Goal: Task Accomplishment & Management: Manage account settings

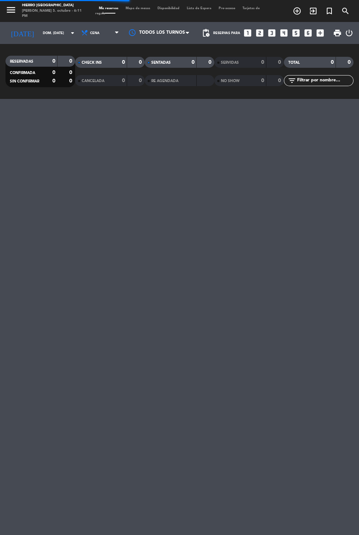
click at [39, 29] on input "dom. [DATE]" at bounding box center [62, 32] width 46 height 11
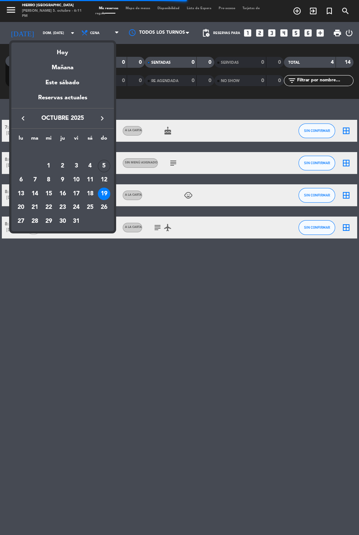
click at [60, 49] on div "Hoy" at bounding box center [62, 50] width 103 height 15
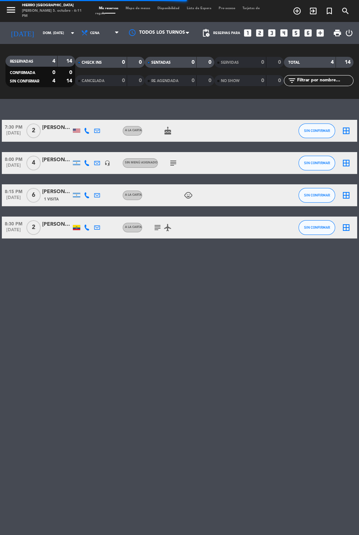
type input "dom. [DATE]"
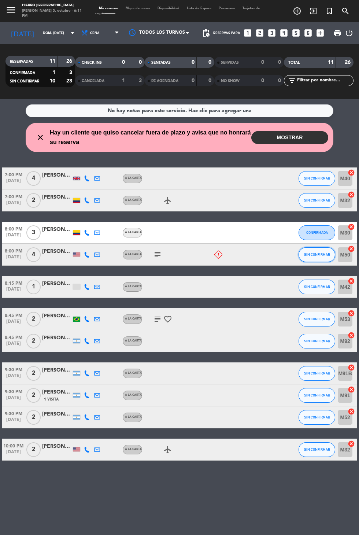
click at [313, 254] on span "SIN CONFIRMAR" at bounding box center [317, 255] width 26 height 4
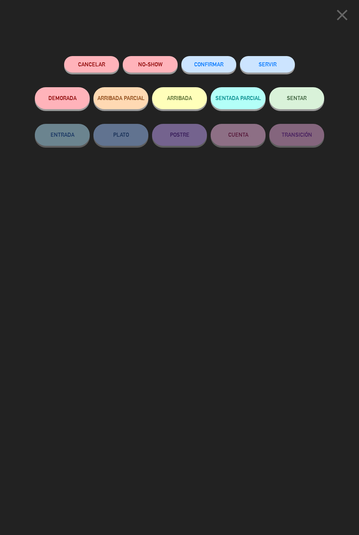
click at [97, 60] on button "Cancelar" at bounding box center [91, 64] width 55 height 16
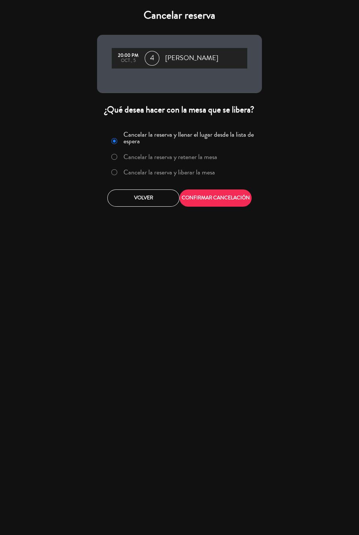
click at [209, 172] on label "Cancelar la reserva y liberar la mesa" at bounding box center [170, 172] width 92 height 7
click at [233, 197] on button "CONFIRMAR CANCELACIÓN" at bounding box center [216, 198] width 72 height 17
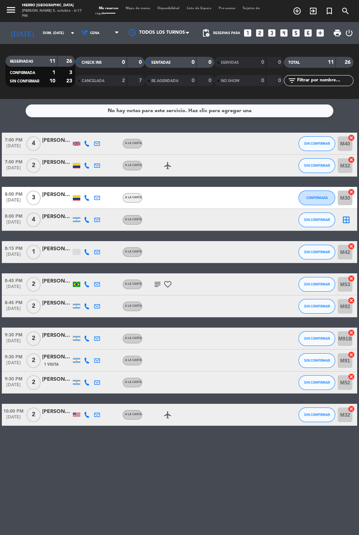
click at [144, 8] on span "Mapa de mesas" at bounding box center [138, 8] width 32 height 3
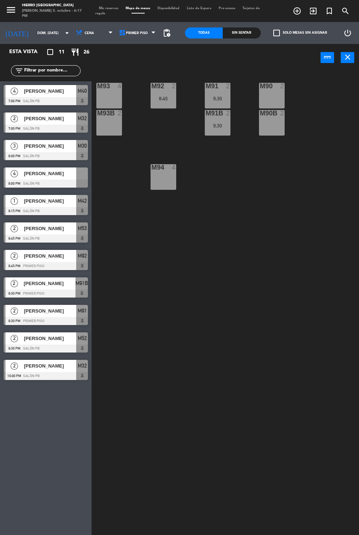
click at [167, 34] on span "pending_actions" at bounding box center [166, 33] width 9 height 9
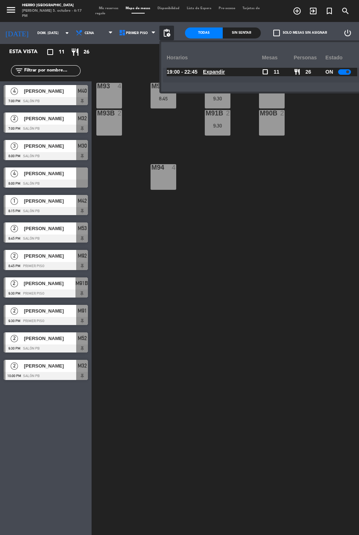
click at [340, 71] on div at bounding box center [344, 71] width 13 height 5
click at [115, 8] on span "Mis reservas" at bounding box center [108, 8] width 27 height 3
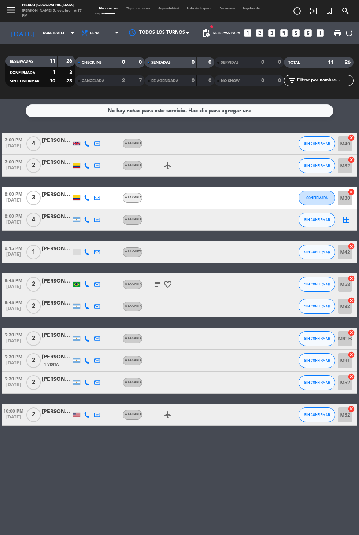
click at [350, 220] on icon "border_all" at bounding box center [346, 220] width 9 height 9
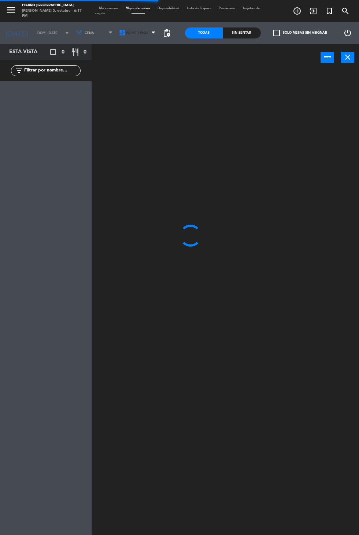
click at [131, 33] on span "Primer Piso" at bounding box center [137, 33] width 22 height 4
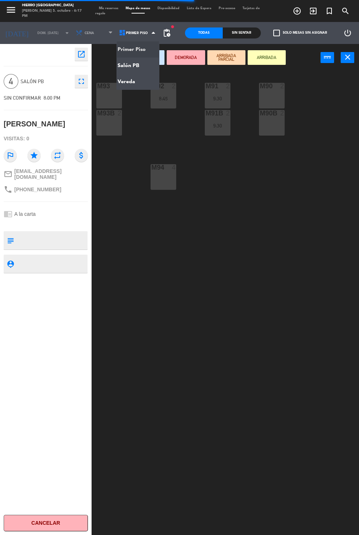
click at [142, 69] on ng-component "menu Hierro [GEOGRAPHIC_DATA][PERSON_NAME] 5. octubre - 6:17 PM Mis reservas Ma…" at bounding box center [179, 285] width 359 height 570
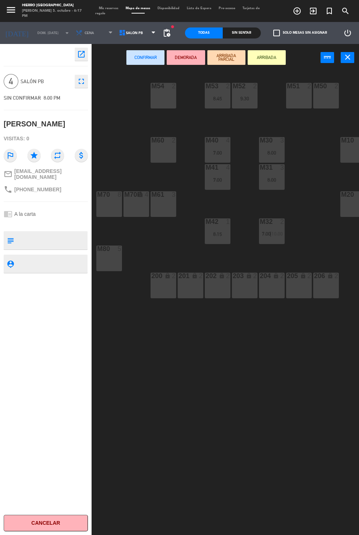
click at [331, 100] on div "M50 2" at bounding box center [326, 96] width 26 height 26
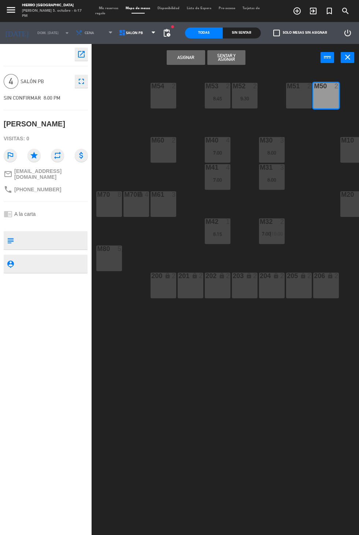
click at [298, 102] on div "M51 2" at bounding box center [299, 96] width 26 height 26
click at [186, 58] on button "Asignar" at bounding box center [186, 57] width 38 height 15
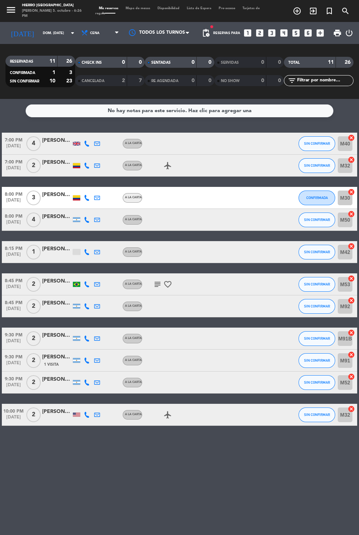
click at [87, 167] on icon at bounding box center [87, 166] width 6 height 6
click at [87, 383] on icon at bounding box center [87, 383] width 6 height 6
click at [102, 371] on span at bounding box center [105, 371] width 6 height 6
click at [86, 482] on div "No hay notas para este servicio. Haz clic para agregar una 7:00 PM [DATE] 4 [PE…" at bounding box center [179, 317] width 359 height 436
click at [87, 362] on icon at bounding box center [87, 361] width 6 height 6
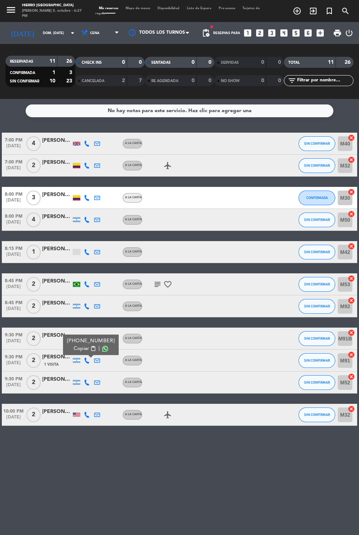
click at [102, 349] on span at bounding box center [105, 349] width 6 height 6
click at [81, 457] on div "No hay notas para este servicio. Haz clic para agregar una 7:00 PM [DATE] 4 [PE…" at bounding box center [179, 317] width 359 height 436
click at [89, 341] on icon at bounding box center [87, 339] width 6 height 6
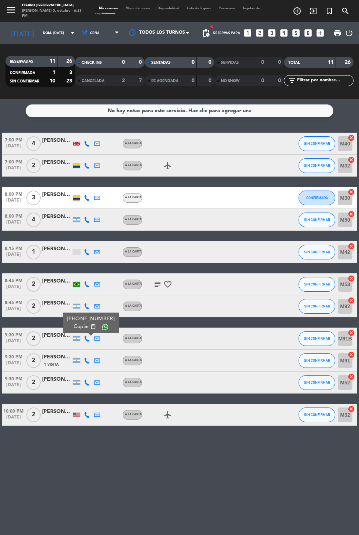
click at [103, 327] on span at bounding box center [105, 327] width 6 height 6
click at [86, 307] on icon at bounding box center [87, 307] width 6 height 6
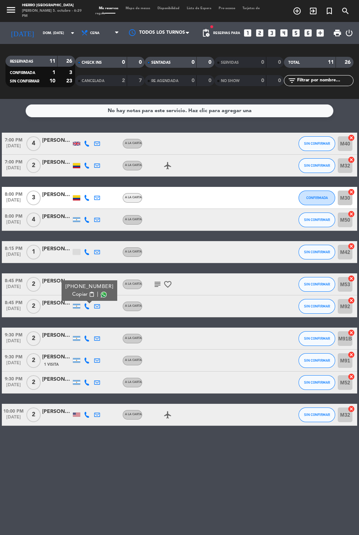
click at [101, 294] on span at bounding box center [104, 295] width 6 height 6
click at [310, 382] on span "SIN CONFIRMAR" at bounding box center [317, 382] width 26 height 4
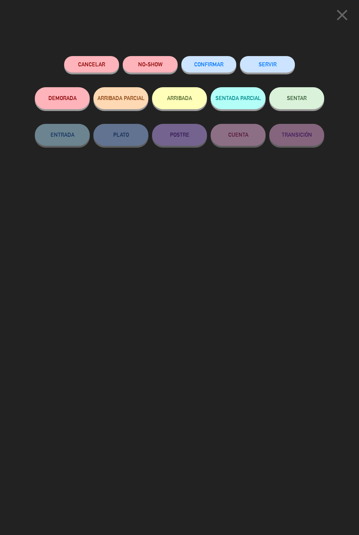
click at [216, 65] on span "CONFIRMAR" at bounding box center [208, 64] width 29 height 6
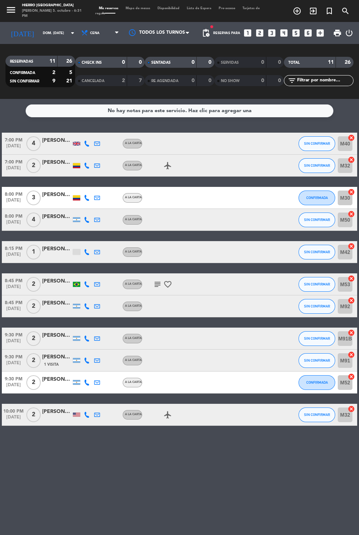
click at [153, 281] on icon "subject" at bounding box center [157, 284] width 9 height 9
click at [77, 284] on div at bounding box center [76, 284] width 7 height 5
click at [87, 284] on icon at bounding box center [87, 285] width 6 height 6
click at [101, 272] on span at bounding box center [104, 273] width 6 height 6
click at [137, 8] on span "Mapa de mesas" at bounding box center [138, 8] width 32 height 3
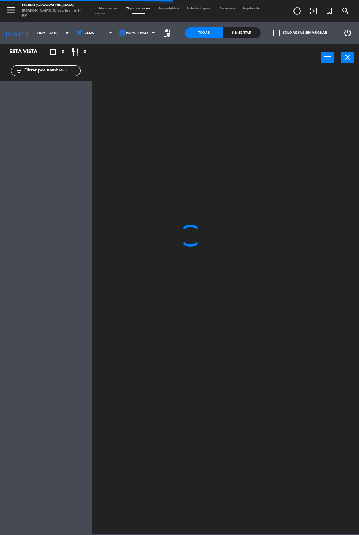
click at [107, 8] on span "Mis reservas" at bounding box center [108, 8] width 27 height 3
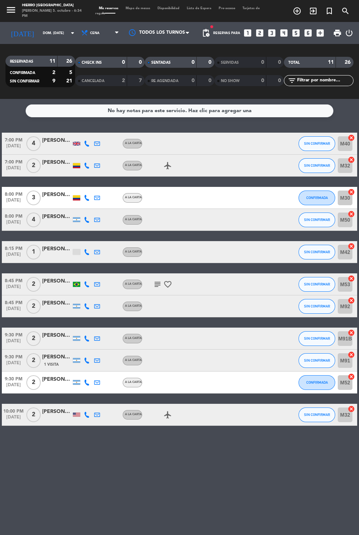
click at [261, 35] on icon "looks_two" at bounding box center [260, 33] width 10 height 10
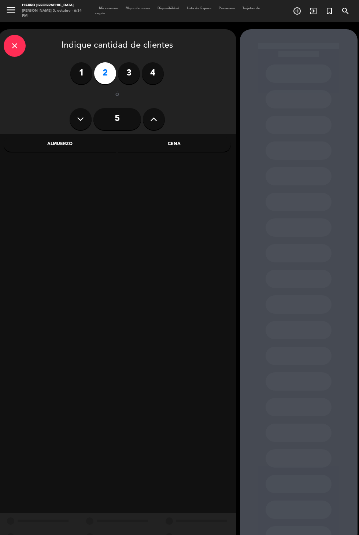
click at [16, 48] on icon "close" at bounding box center [14, 45] width 9 height 9
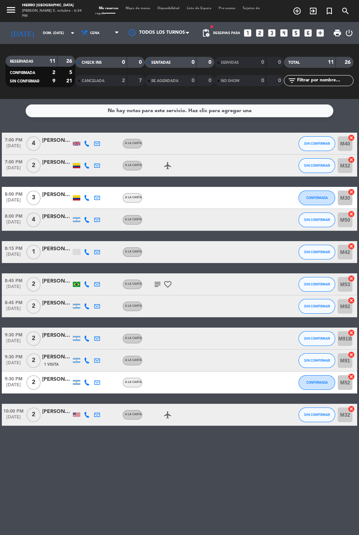
click at [316, 36] on icon "add_box" at bounding box center [321, 33] width 10 height 10
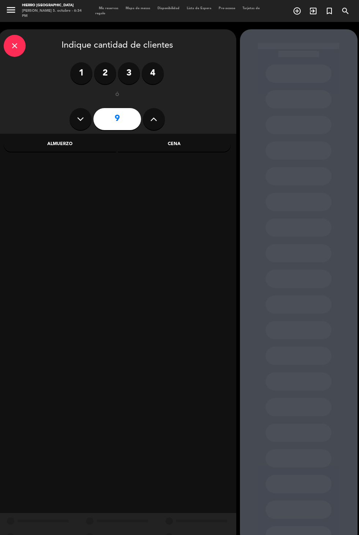
click at [20, 51] on div "close" at bounding box center [15, 46] width 22 height 22
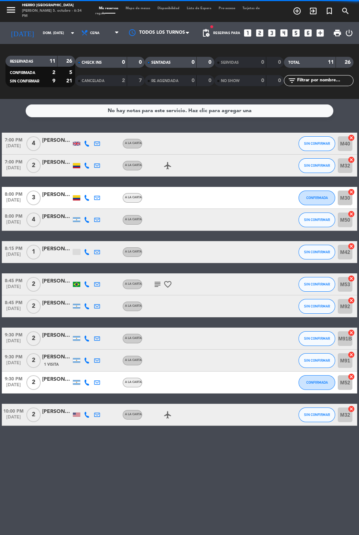
click at [137, 9] on span "Mapa de mesas" at bounding box center [138, 8] width 32 height 3
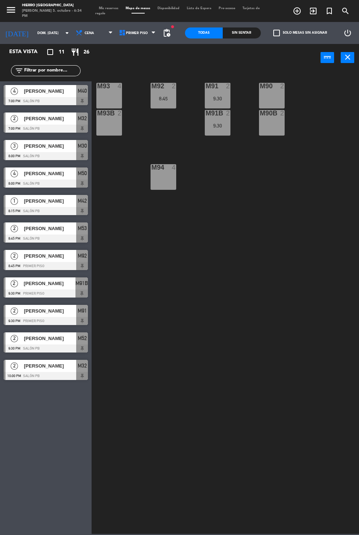
click at [266, 89] on div at bounding box center [272, 86] width 12 height 7
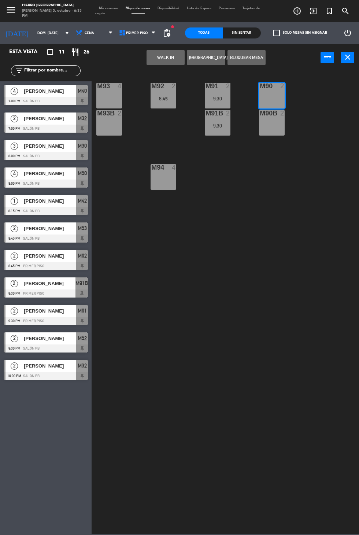
click at [159, 58] on button "WALK IN" at bounding box center [166, 57] width 38 height 15
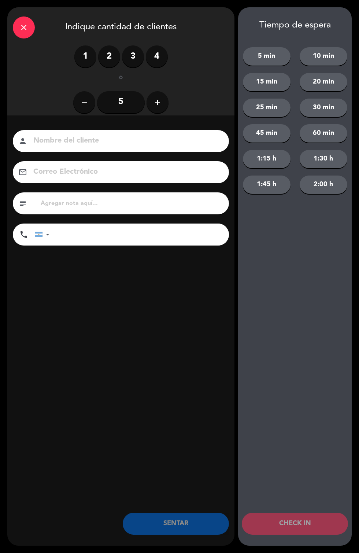
click at [110, 58] on label "2" at bounding box center [109, 56] width 22 height 22
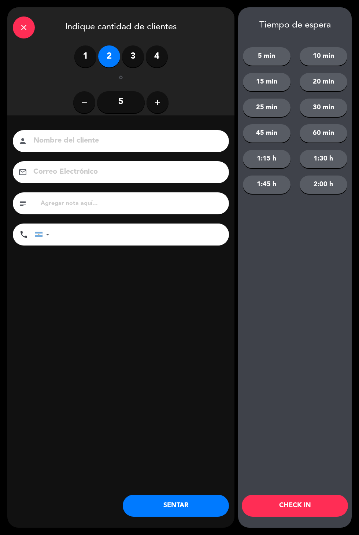
click at [310, 509] on button "CHECK IN" at bounding box center [295, 506] width 106 height 22
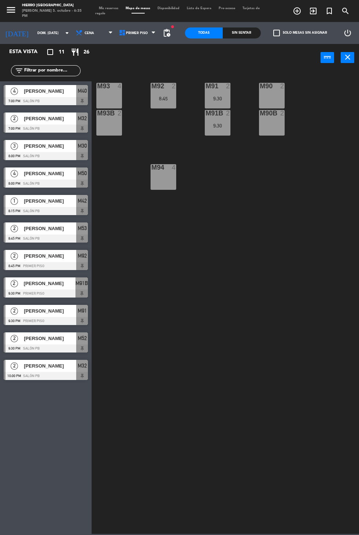
click at [273, 93] on div "M90 2" at bounding box center [272, 96] width 26 height 26
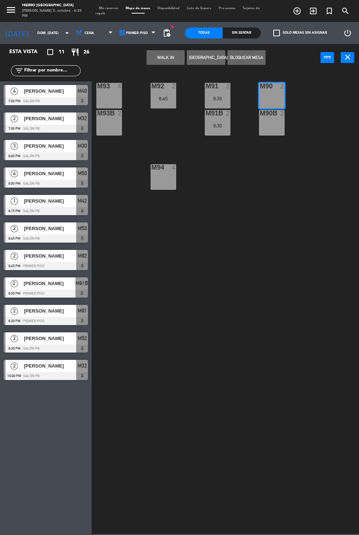
click at [171, 63] on button "WALK IN" at bounding box center [166, 57] width 38 height 15
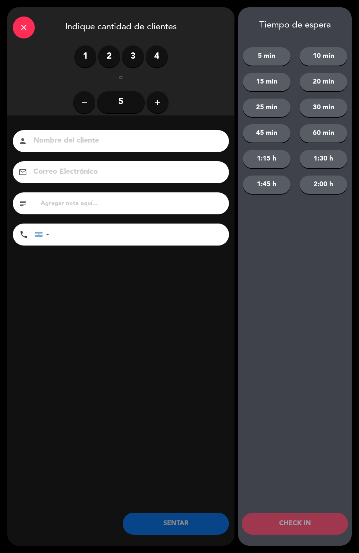
click at [112, 58] on label "2" at bounding box center [109, 56] width 22 height 22
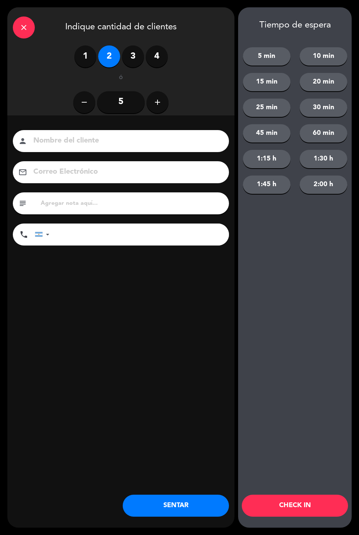
click at [272, 137] on button "45 min" at bounding box center [267, 133] width 48 height 18
click at [306, 507] on button "CHECK IN" at bounding box center [295, 506] width 106 height 22
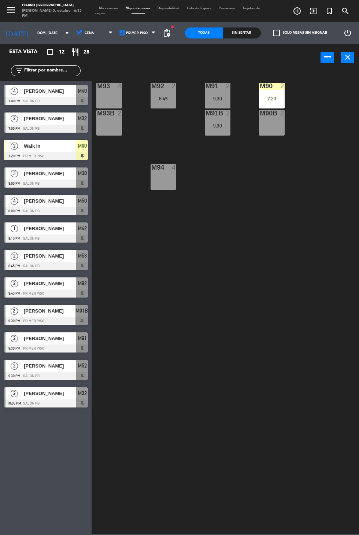
click at [115, 8] on span "Mis reservas" at bounding box center [108, 8] width 27 height 3
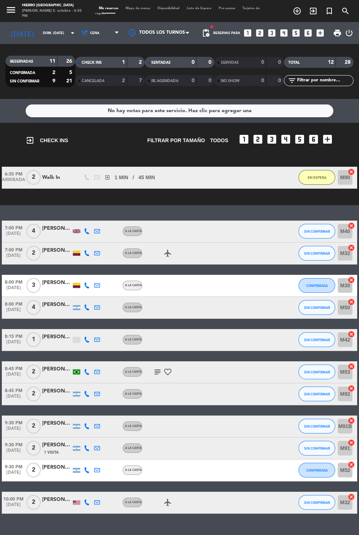
click at [144, 8] on span "Mapa de mesas" at bounding box center [138, 8] width 32 height 3
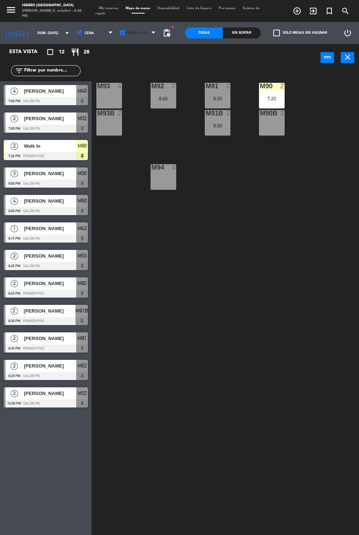
click at [131, 33] on span "Primer Piso" at bounding box center [137, 33] width 22 height 4
click at [150, 74] on ng-component "menu Hierro [GEOGRAPHIC_DATA][PERSON_NAME] 5. octubre - 6:36 PM Mis reservas Ma…" at bounding box center [179, 285] width 359 height 570
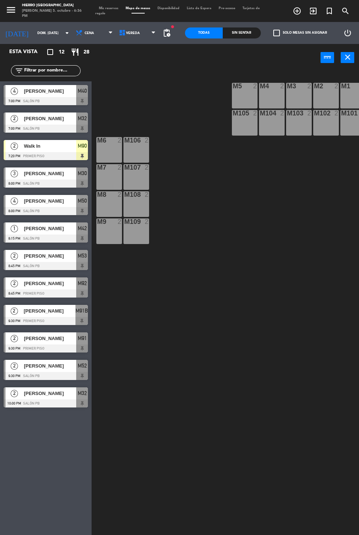
click at [138, 32] on span "Vereda" at bounding box center [138, 33] width 43 height 16
click at [143, 65] on ng-component "menu Hierro [GEOGRAPHIC_DATA][PERSON_NAME] 5. octubre - 6:36 PM Mis reservas Ma…" at bounding box center [179, 285] width 359 height 570
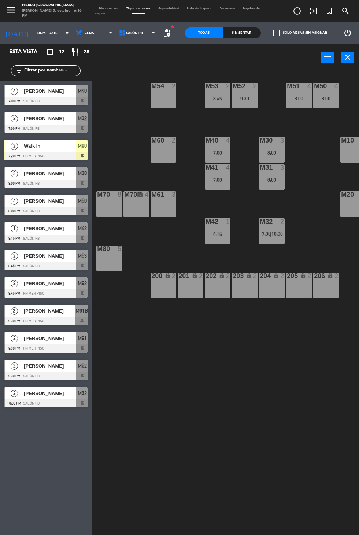
click at [157, 98] on div "M54 2" at bounding box center [164, 96] width 26 height 26
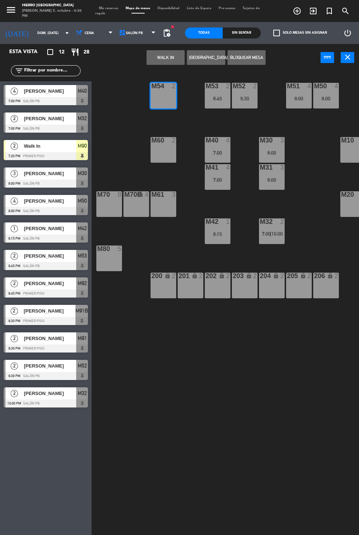
click at [164, 57] on button "WALK IN" at bounding box center [166, 57] width 38 height 15
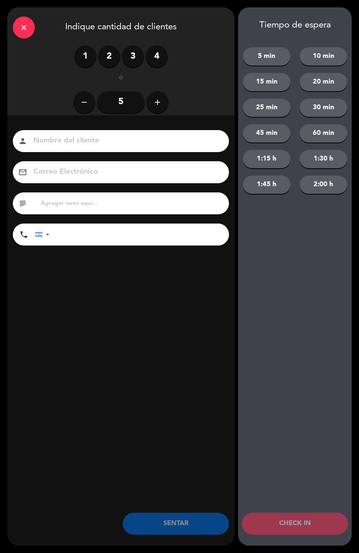
click at [114, 60] on label "2" at bounding box center [109, 56] width 22 height 22
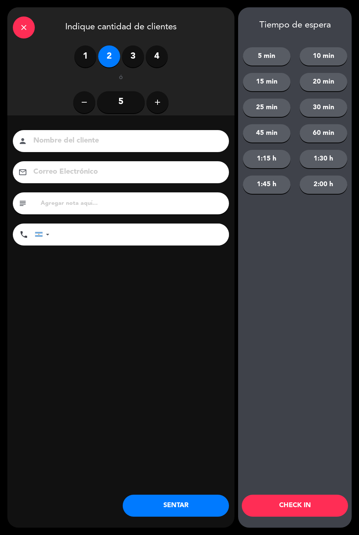
click at [334, 113] on button "30 min" at bounding box center [324, 108] width 48 height 18
click at [305, 509] on button "CHECK IN" at bounding box center [295, 506] width 106 height 22
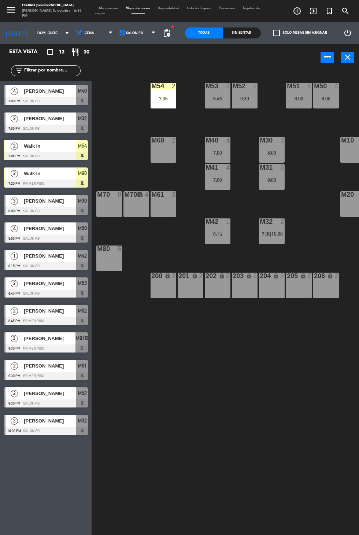
click at [115, 7] on span "Mis reservas" at bounding box center [108, 8] width 27 height 3
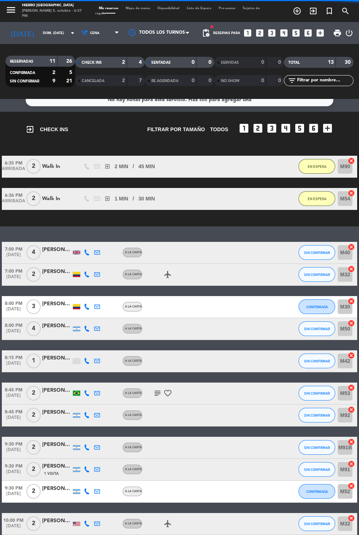
scroll to position [36, 0]
click at [317, 446] on span "SIN CONFIRMAR" at bounding box center [317, 448] width 26 height 4
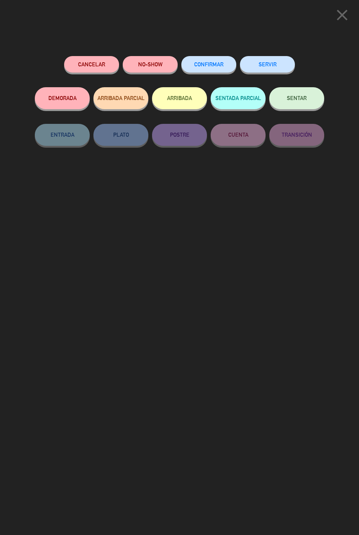
click at [212, 59] on button "CONFIRMAR" at bounding box center [208, 64] width 55 height 16
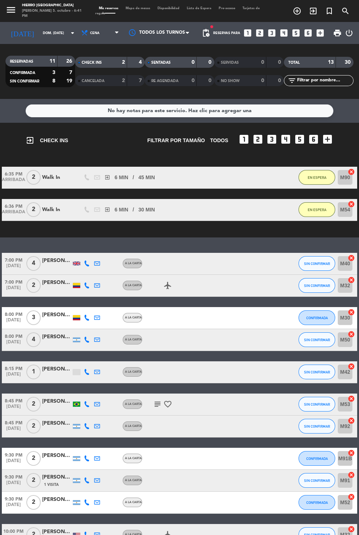
scroll to position [0, 0]
click at [39, 30] on input "dom. [DATE]" at bounding box center [62, 32] width 46 height 11
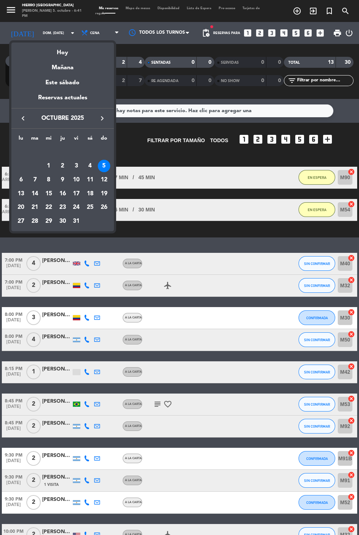
click at [17, 183] on div "6" at bounding box center [21, 180] width 12 height 12
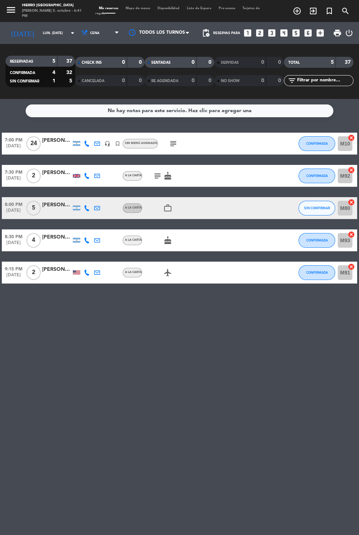
click at [77, 143] on div at bounding box center [76, 143] width 7 height 5
click at [87, 144] on icon at bounding box center [87, 144] width 6 height 6
click at [102, 132] on span at bounding box center [100, 132] width 6 height 6
click at [39, 35] on input "lun. [DATE]" at bounding box center [62, 32] width 46 height 11
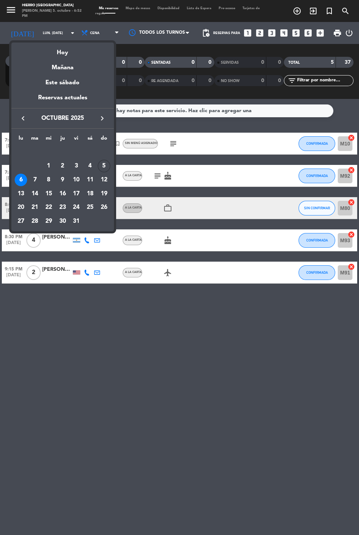
click at [54, 48] on div "Hoy" at bounding box center [62, 50] width 103 height 15
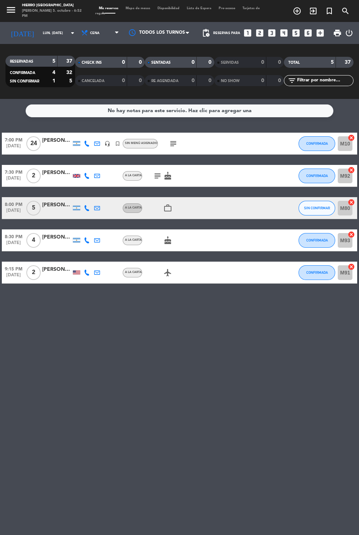
type input "dom. [DATE]"
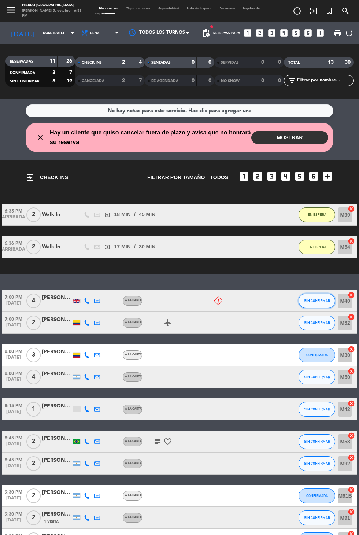
click at [322, 300] on span "SIN CONFIRMAR" at bounding box center [317, 301] width 26 height 4
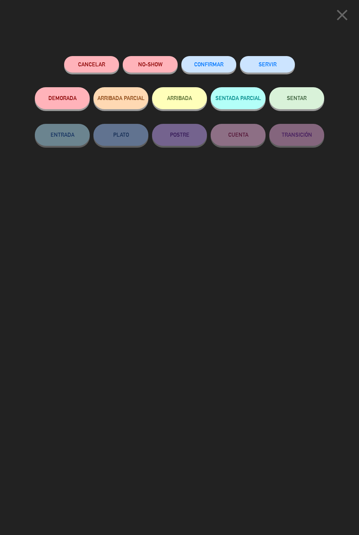
click at [89, 61] on button "Cancelar" at bounding box center [91, 64] width 55 height 16
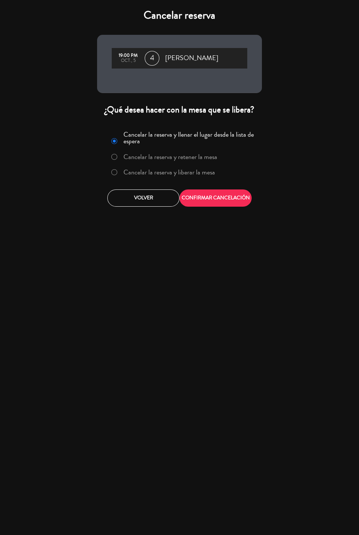
click at [208, 172] on label "Cancelar la reserva y liberar la mesa" at bounding box center [170, 172] width 92 height 7
click at [234, 203] on button "CONFIRMAR CANCELACIÓN" at bounding box center [216, 198] width 72 height 17
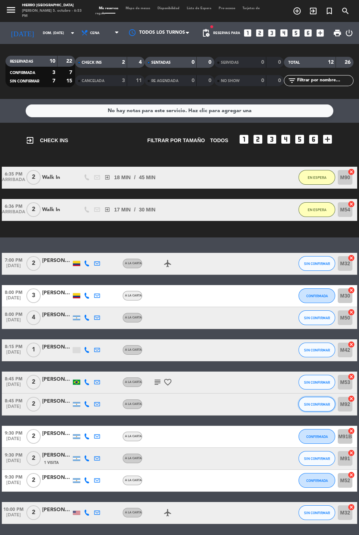
click at [321, 404] on span "SIN CONFIRMAR" at bounding box center [317, 404] width 26 height 4
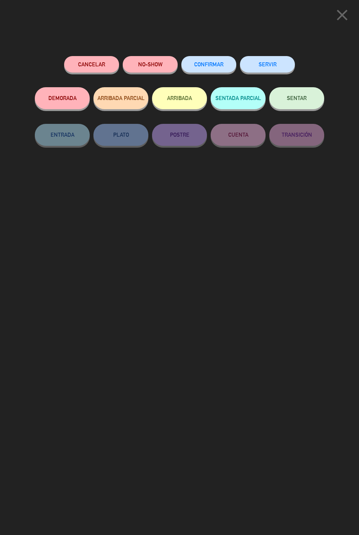
click at [96, 65] on button "Cancelar" at bounding box center [91, 64] width 55 height 16
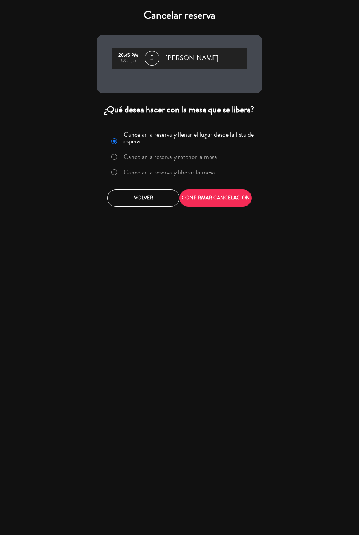
click at [210, 173] on label "Cancelar la reserva y liberar la mesa" at bounding box center [170, 172] width 92 height 7
click at [236, 201] on button "CONFIRMAR CANCELACIÓN" at bounding box center [216, 198] width 72 height 17
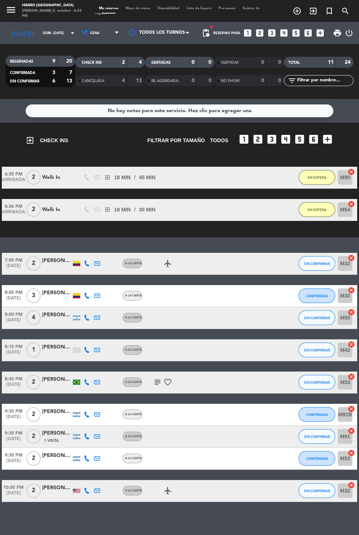
click at [134, 8] on span "Mapa de mesas" at bounding box center [138, 8] width 32 height 3
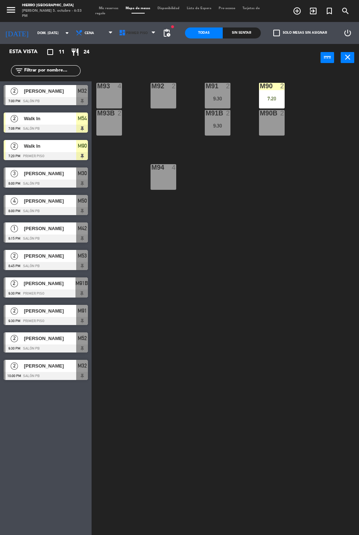
click at [133, 35] on span "Primer Piso" at bounding box center [137, 33] width 22 height 4
click at [149, 70] on ng-component "menu Hierro [GEOGRAPHIC_DATA][PERSON_NAME] 5. octubre - 6:53 PM Mis reservas Ma…" at bounding box center [179, 285] width 359 height 570
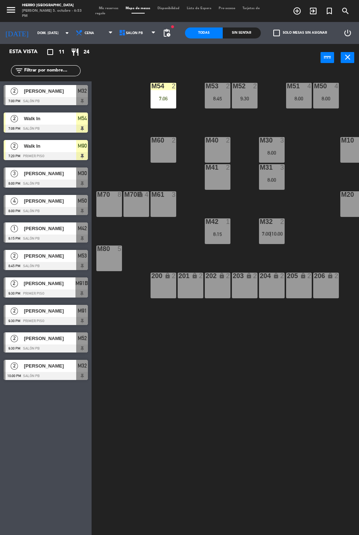
click at [173, 160] on div "M60 2" at bounding box center [164, 150] width 26 height 26
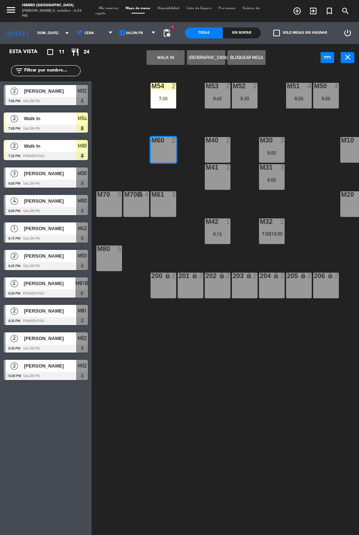
click at [165, 58] on button "WALK IN" at bounding box center [166, 57] width 38 height 15
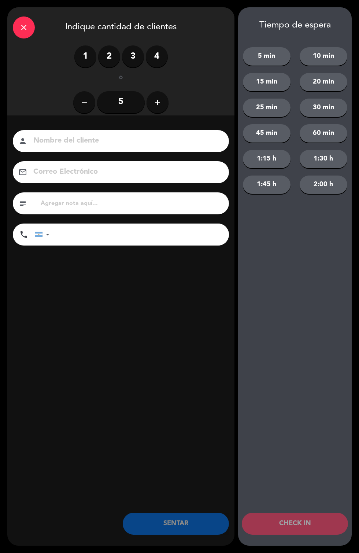
click at [108, 59] on label "2" at bounding box center [109, 56] width 22 height 22
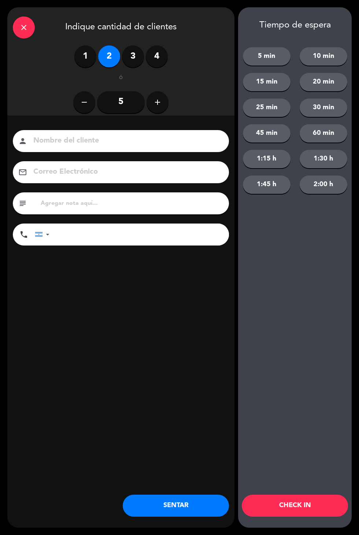
click at [84, 50] on label "1" at bounding box center [85, 56] width 22 height 22
click at [325, 57] on button "10 min" at bounding box center [324, 56] width 48 height 18
click at [316, 510] on button "CHECK IN" at bounding box center [295, 506] width 106 height 22
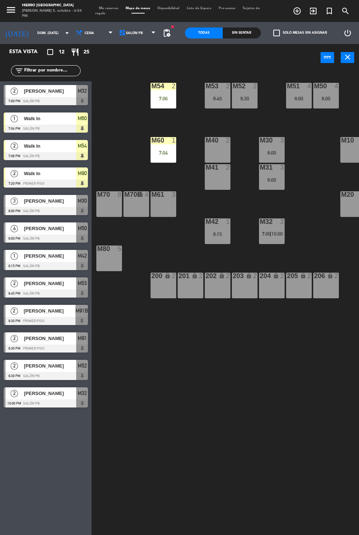
click at [163, 206] on div "M61 3" at bounding box center [164, 204] width 26 height 26
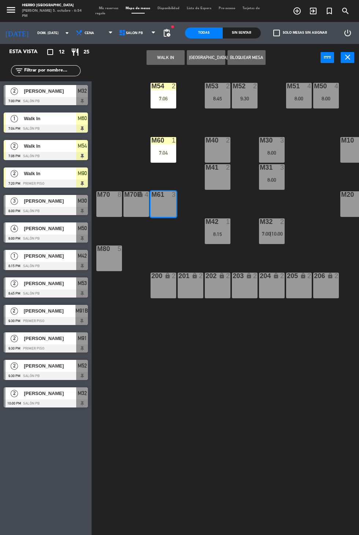
click at [149, 62] on button "WALK IN" at bounding box center [166, 57] width 38 height 15
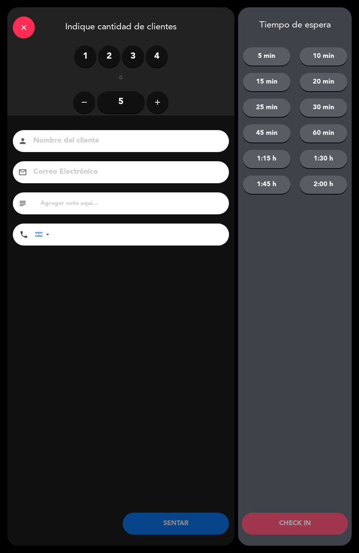
click at [136, 55] on label "3" at bounding box center [133, 56] width 22 height 22
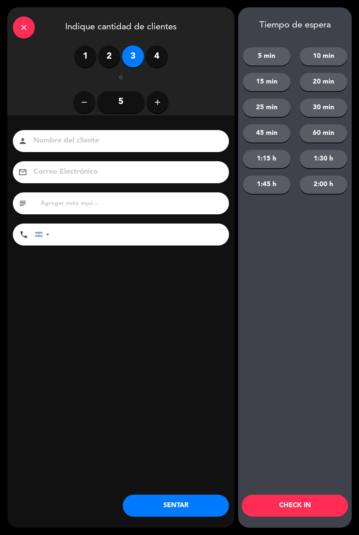
click at [313, 56] on button "10 min" at bounding box center [324, 56] width 48 height 18
click at [287, 505] on button "CHECK IN" at bounding box center [295, 506] width 106 height 22
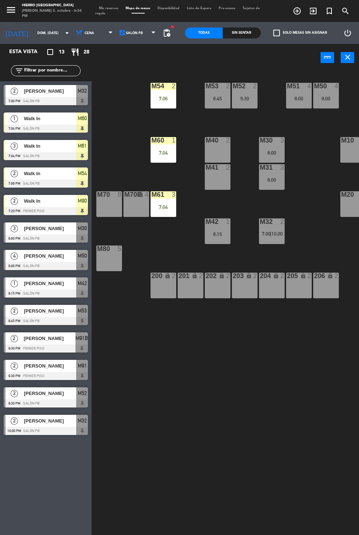
click at [105, 8] on span "Mis reservas" at bounding box center [108, 8] width 27 height 3
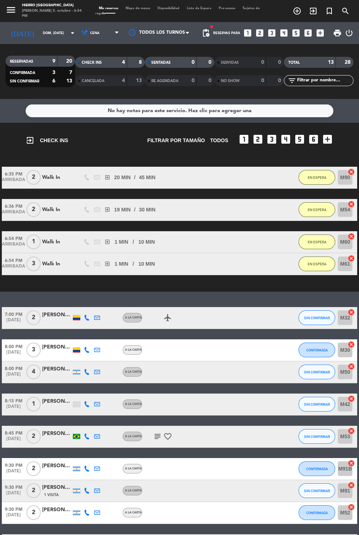
scroll to position [21, 0]
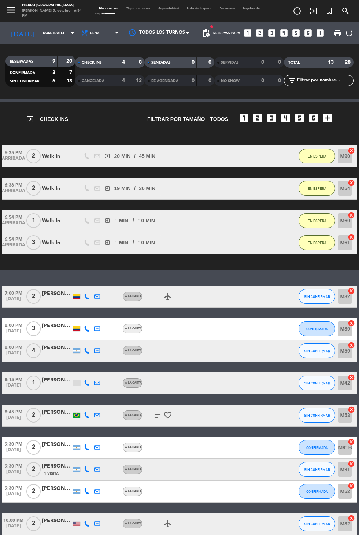
click at [155, 416] on icon "subject" at bounding box center [157, 415] width 9 height 9
click at [89, 521] on icon at bounding box center [87, 524] width 6 height 6
click at [104, 509] on span at bounding box center [107, 512] width 6 height 6
click at [155, 410] on div "7:00 PM [DATE] 2 [PERSON_NAME] A [PERSON_NAME] airplanemode_active SIN CONFIRMA…" at bounding box center [180, 410] width 356 height 249
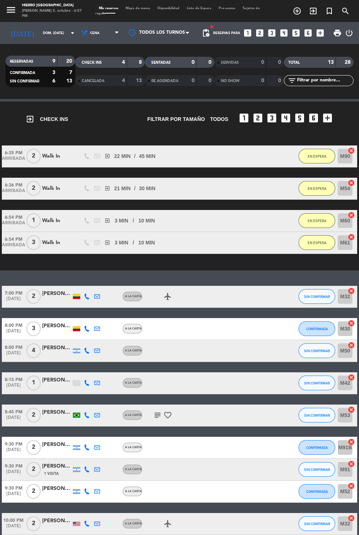
click at [154, 411] on icon "subject" at bounding box center [157, 415] width 9 height 9
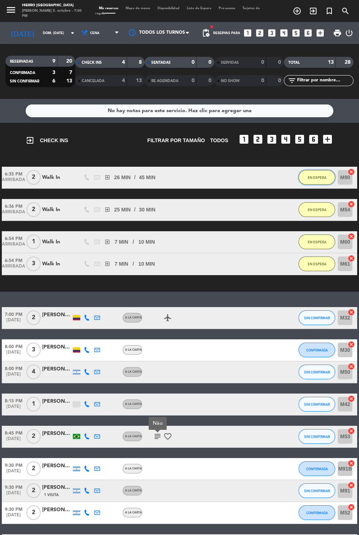
click at [324, 170] on button "EN ESPERA" at bounding box center [317, 177] width 37 height 15
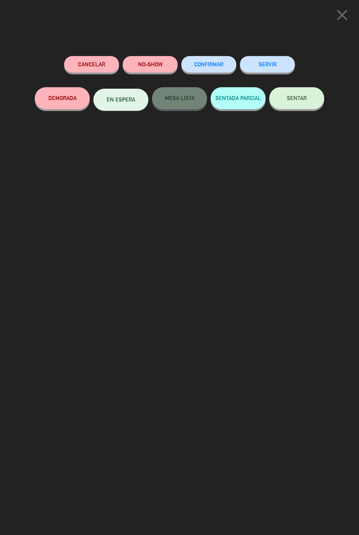
click at [302, 92] on button "SENTAR" at bounding box center [296, 98] width 55 height 22
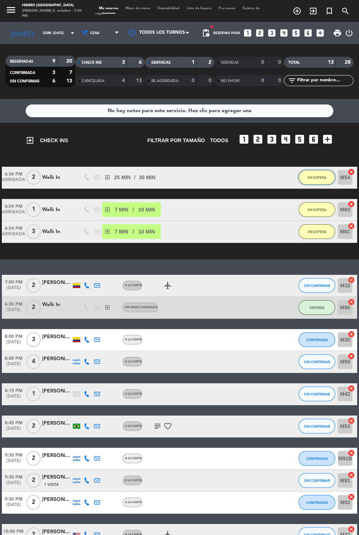
click at [316, 170] on button "EN ESPERA" at bounding box center [317, 177] width 37 height 15
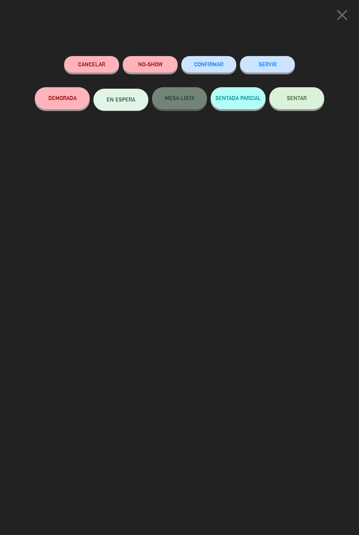
click at [310, 98] on button "SENTAR" at bounding box center [296, 98] width 55 height 22
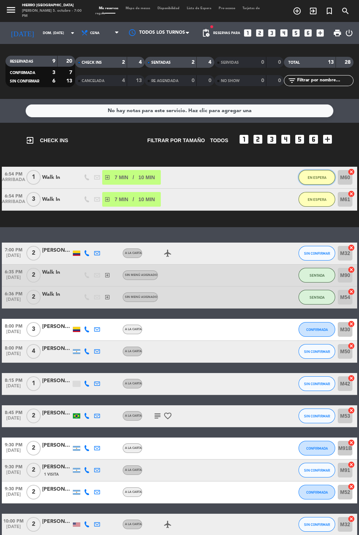
click at [330, 170] on button "EN ESPERA" at bounding box center [317, 177] width 37 height 15
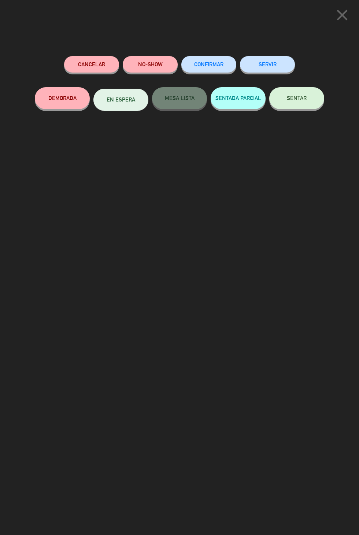
click at [308, 94] on button "SENTAR" at bounding box center [296, 98] width 55 height 22
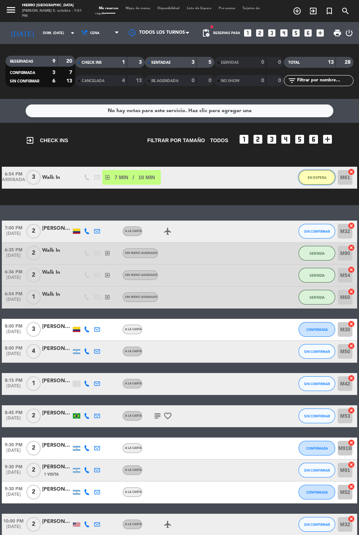
click at [319, 170] on button "EN ESPERA" at bounding box center [317, 177] width 37 height 15
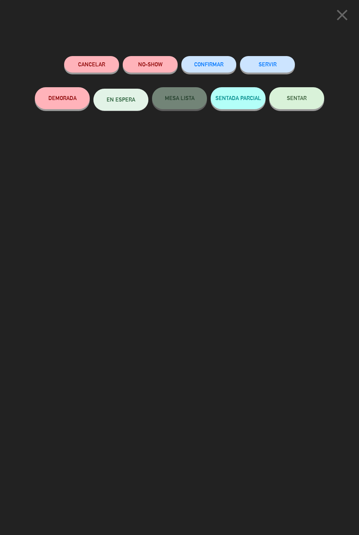
click at [320, 98] on button "SENTAR" at bounding box center [296, 98] width 55 height 22
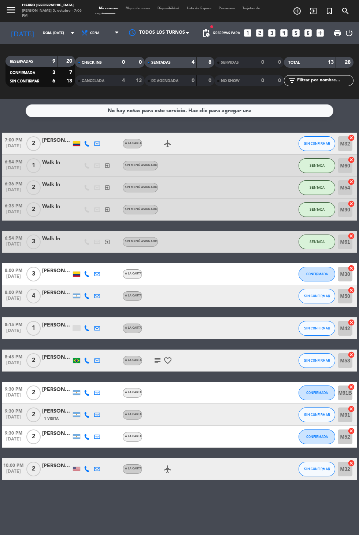
click at [135, 8] on span "Mapa de mesas" at bounding box center [138, 8] width 32 height 3
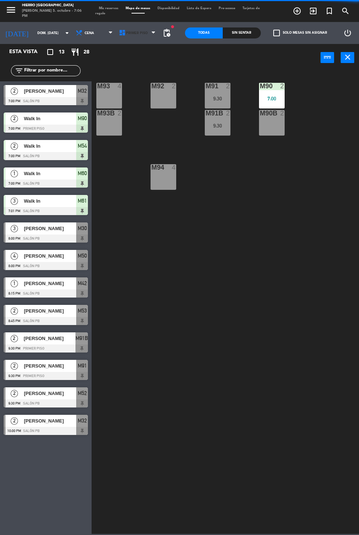
click at [119, 36] on icon at bounding box center [122, 32] width 7 height 7
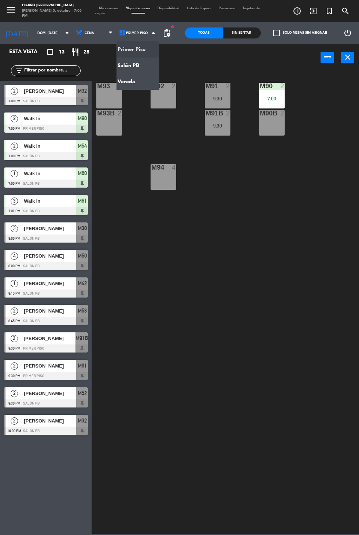
click at [114, 71] on ng-component "menu Hierro [GEOGRAPHIC_DATA][PERSON_NAME] 5. octubre - 7:06 PM Mis reservas Ma…" at bounding box center [179, 267] width 359 height 534
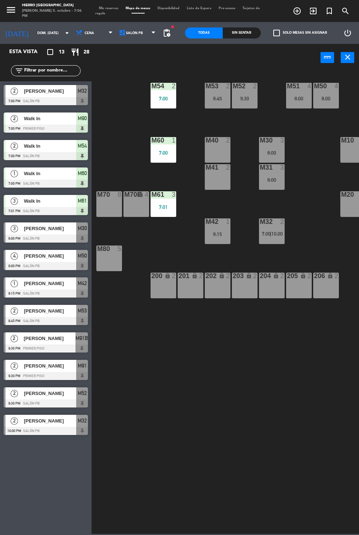
click at [212, 150] on div "M40 2" at bounding box center [218, 150] width 26 height 26
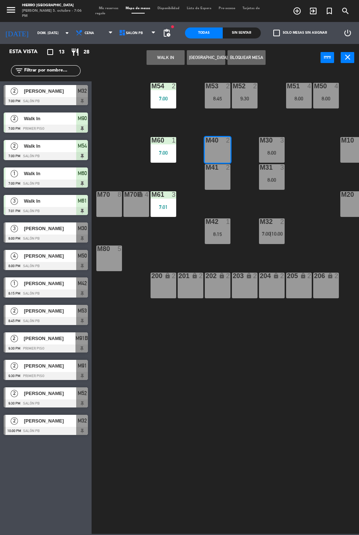
click at [208, 180] on div "M41 2" at bounding box center [218, 177] width 26 height 26
click at [151, 63] on button "WALK IN" at bounding box center [166, 57] width 38 height 15
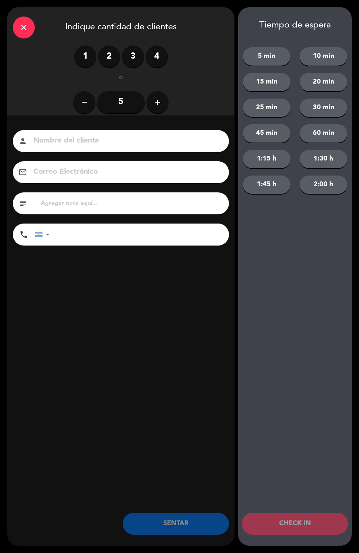
click at [126, 60] on label "3" at bounding box center [133, 56] width 22 height 22
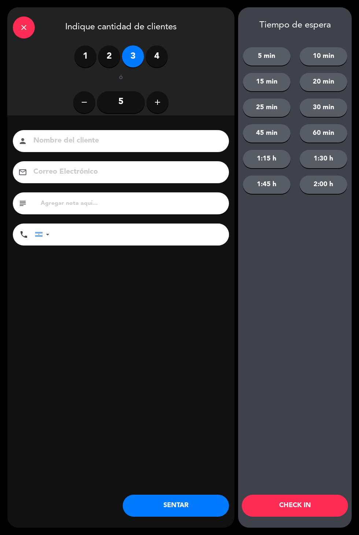
click at [151, 503] on button "SENTAR" at bounding box center [176, 506] width 106 height 22
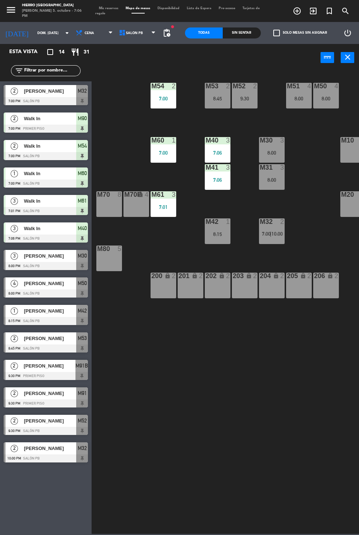
click at [61, 397] on div "[PERSON_NAME]" at bounding box center [49, 393] width 53 height 12
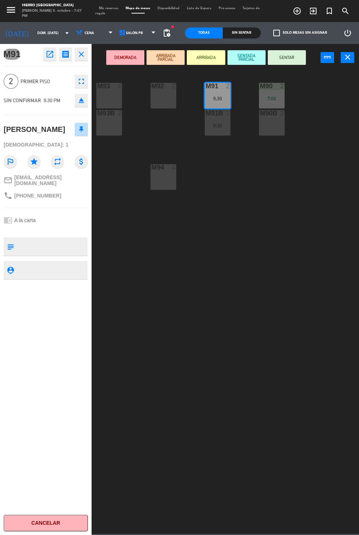
click at [230, 98] on div "9:30" at bounding box center [218, 98] width 26 height 5
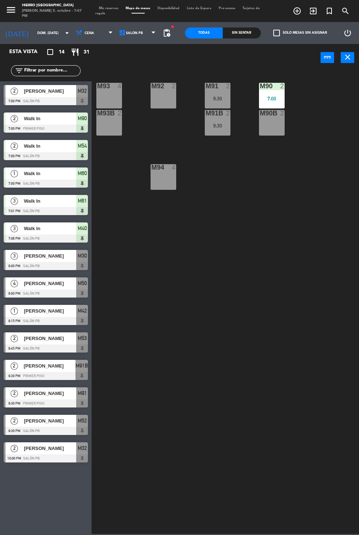
click at [110, 8] on span "Mis reservas" at bounding box center [108, 8] width 27 height 3
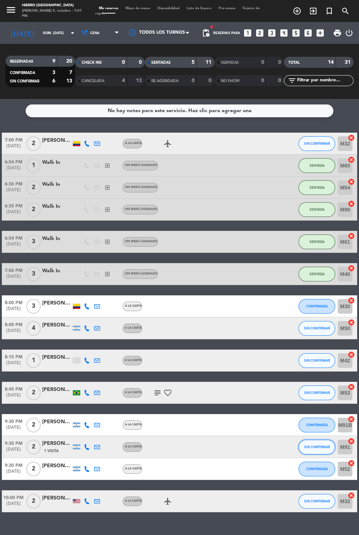
click at [320, 447] on span "SIN CONFIRMAR" at bounding box center [317, 447] width 26 height 4
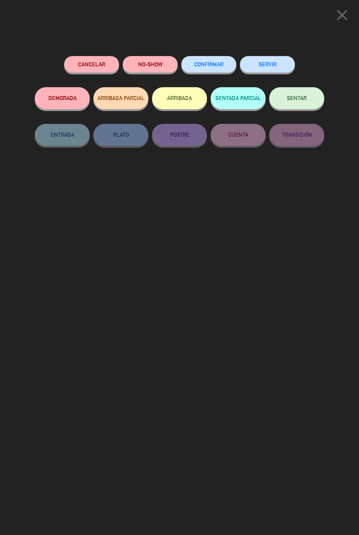
click at [96, 65] on button "Cancelar" at bounding box center [91, 64] width 55 height 16
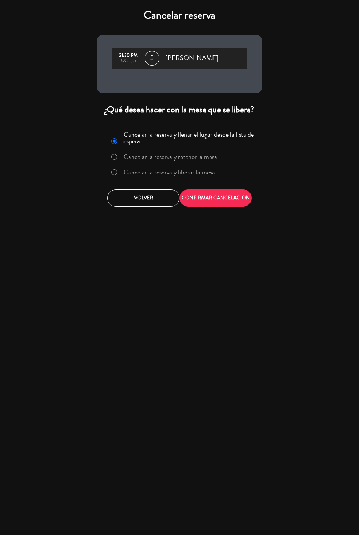
click at [213, 174] on label "Cancelar la reserva y liberar la mesa" at bounding box center [170, 172] width 92 height 7
click at [235, 200] on button "CONFIRMAR CANCELACIÓN" at bounding box center [216, 198] width 72 height 17
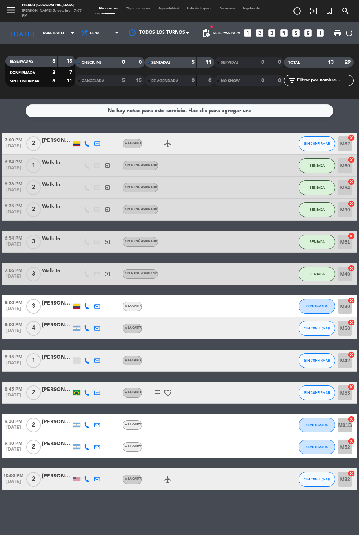
click at [39, 33] on input "dom. [DATE]" at bounding box center [62, 32] width 46 height 11
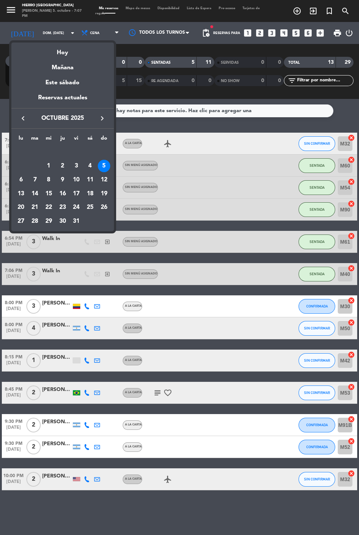
click at [48, 179] on div "8" at bounding box center [49, 180] width 12 height 12
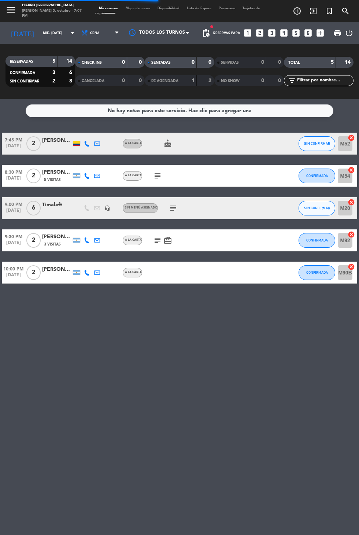
click at [39, 33] on input "mié. [DATE]" at bounding box center [62, 32] width 46 height 11
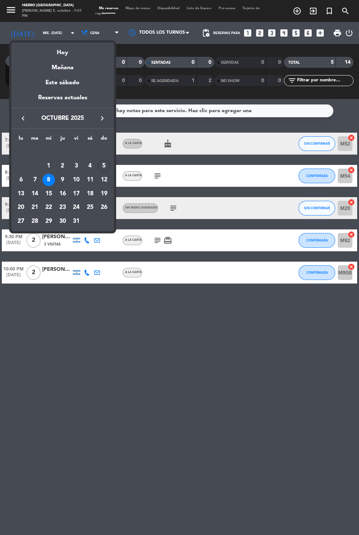
click at [35, 179] on div "7" at bounding box center [35, 180] width 12 height 12
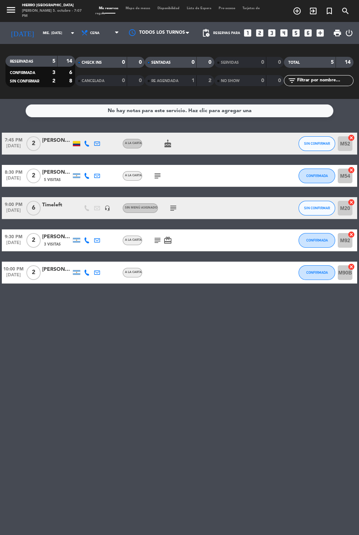
type input "[DATE] oct."
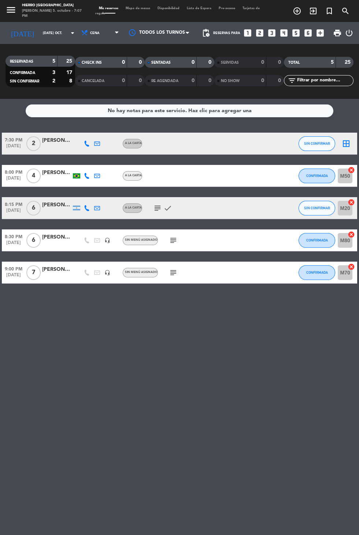
click at [343, 140] on icon "border_all" at bounding box center [346, 143] width 9 height 9
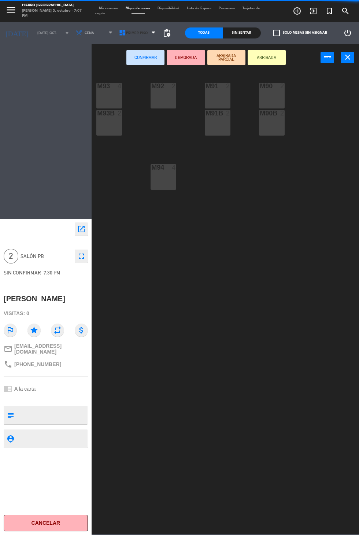
click at [136, 31] on span "Primer Piso" at bounding box center [137, 33] width 22 height 4
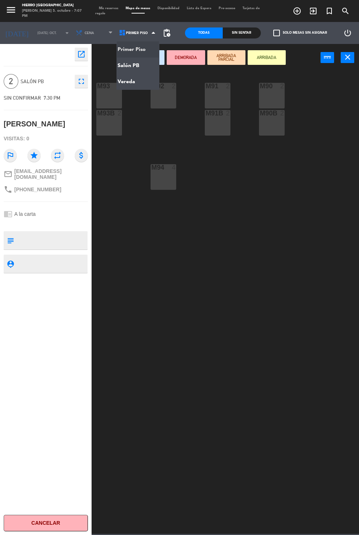
click at [148, 70] on ng-component "menu Hierro [GEOGRAPHIC_DATA][PERSON_NAME] 5. octubre - 7:07 PM Mis reservas Ma…" at bounding box center [179, 267] width 359 height 534
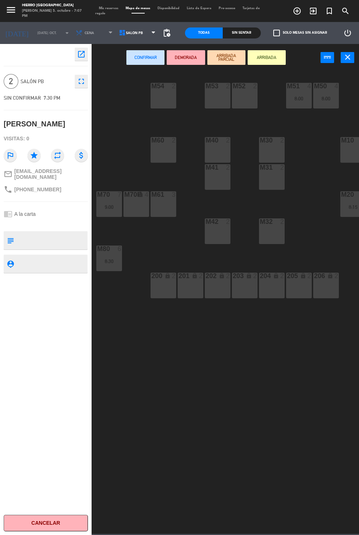
click at [270, 233] on div "M32 2" at bounding box center [272, 231] width 26 height 26
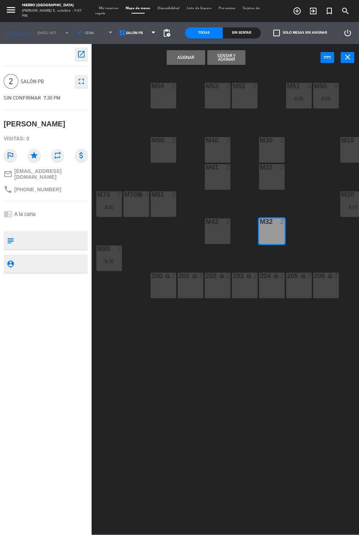
click at [185, 63] on button "Asignar" at bounding box center [186, 57] width 38 height 15
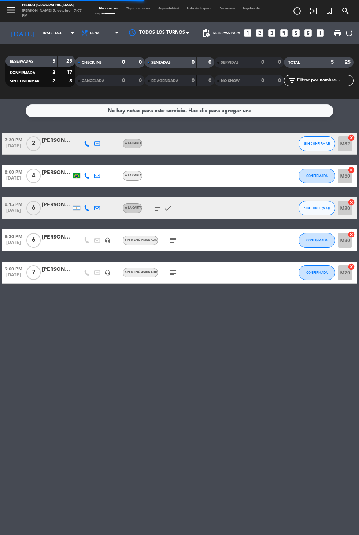
click at [40, 33] on input "[DATE] oct." at bounding box center [62, 32] width 46 height 11
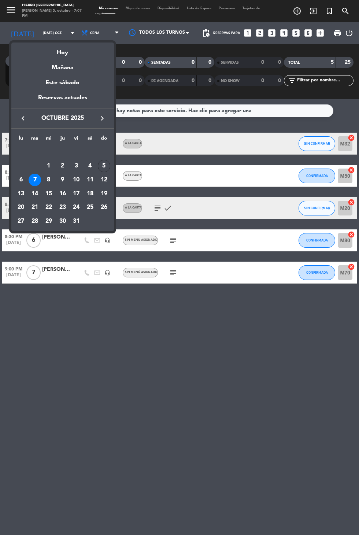
click at [21, 179] on div "6" at bounding box center [21, 180] width 12 height 12
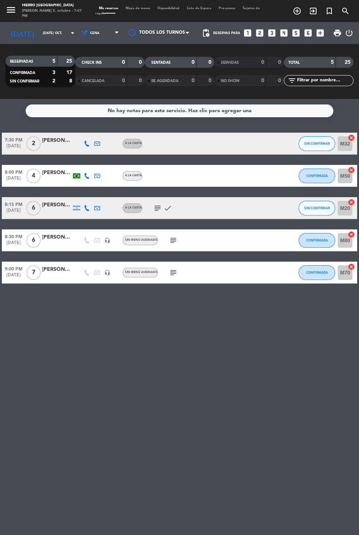
type input "lun. [DATE]"
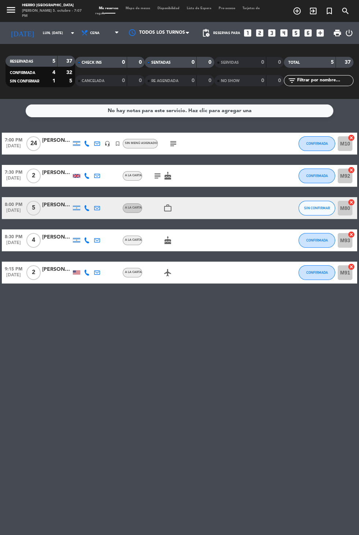
click at [54, 144] on div "[PERSON_NAME] [PERSON_NAME]" at bounding box center [56, 140] width 29 height 8
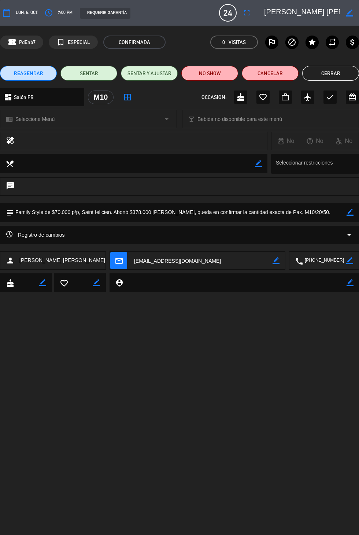
click at [347, 237] on icon "arrow_drop_down" at bounding box center [349, 235] width 9 height 9
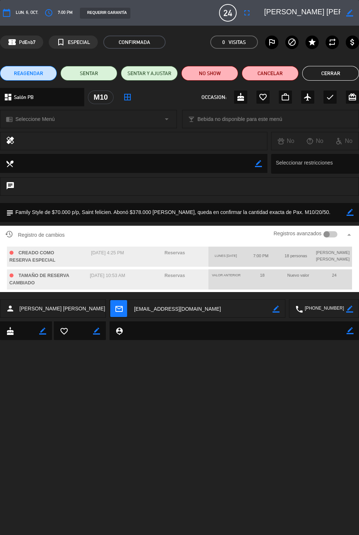
click at [350, 210] on icon "border_color" at bounding box center [350, 212] width 7 height 7
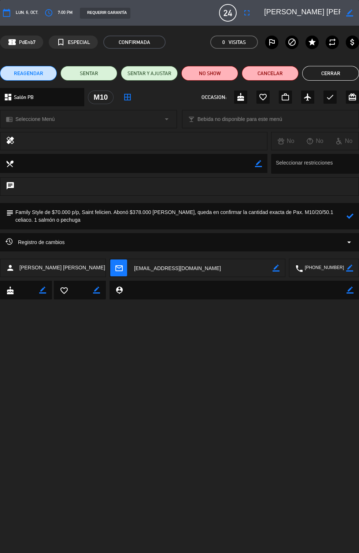
click at [350, 216] on icon at bounding box center [350, 216] width 7 height 7
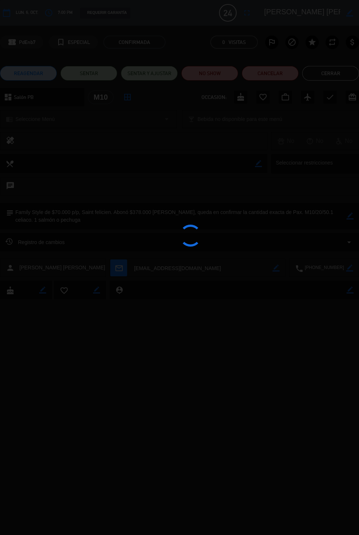
type textarea "Family Style de $70.000 p/p, Saint felicien. Abonó $378.000 [PERSON_NAME], qued…"
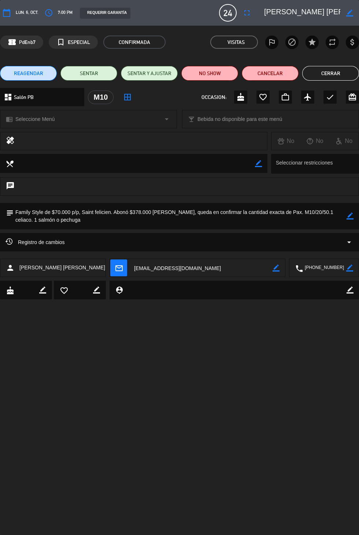
click at [342, 80] on button "Cerrar" at bounding box center [330, 73] width 57 height 15
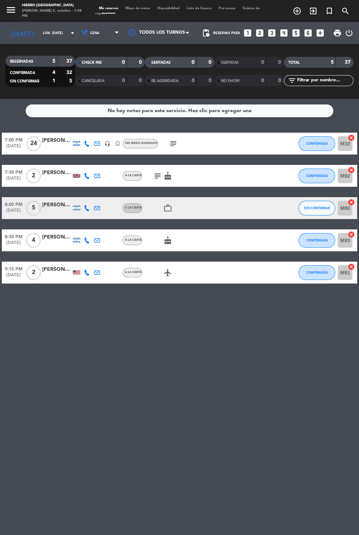
click at [39, 33] on input "lun. [DATE]" at bounding box center [62, 32] width 46 height 11
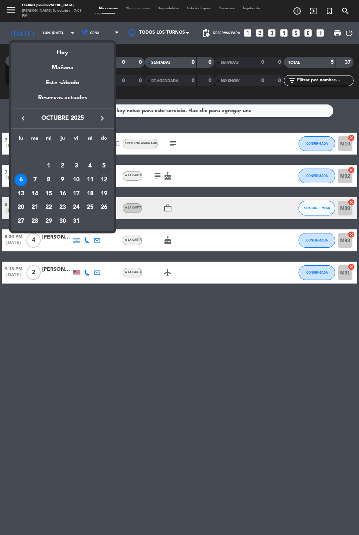
click at [70, 52] on div "Hoy" at bounding box center [62, 50] width 103 height 15
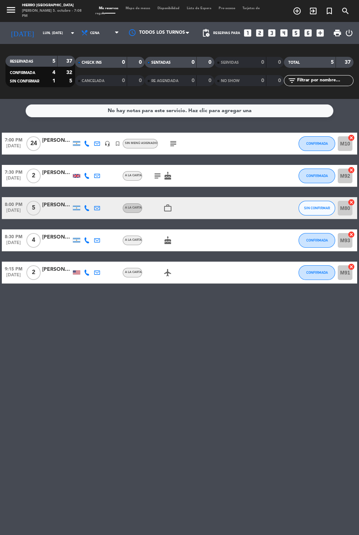
type input "dom. [DATE]"
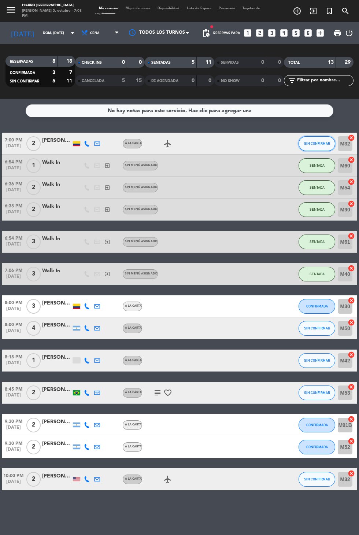
click at [317, 137] on button "SIN CONFIRMAR" at bounding box center [317, 143] width 37 height 15
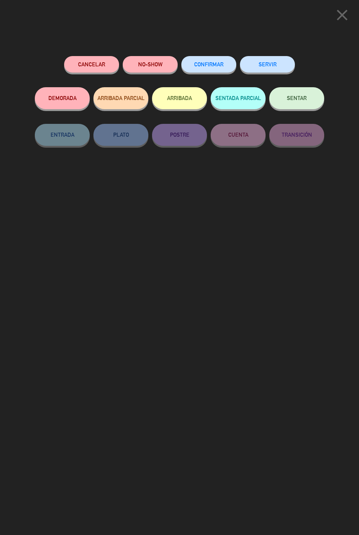
click at [62, 99] on button "DEMORADA" at bounding box center [62, 98] width 55 height 22
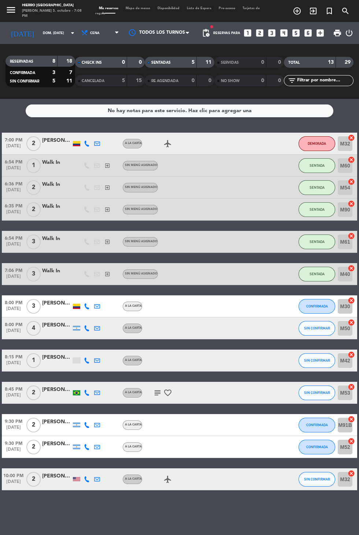
click at [158, 394] on icon "subject" at bounding box center [157, 393] width 9 height 9
click at [343, 192] on input "M54" at bounding box center [345, 187] width 15 height 15
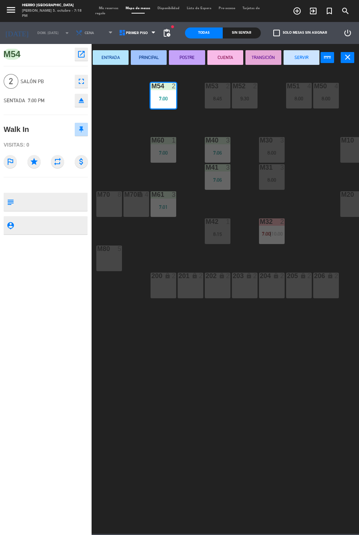
click at [271, 228] on div "M32 2 7:00 | 10:00" at bounding box center [272, 231] width 26 height 26
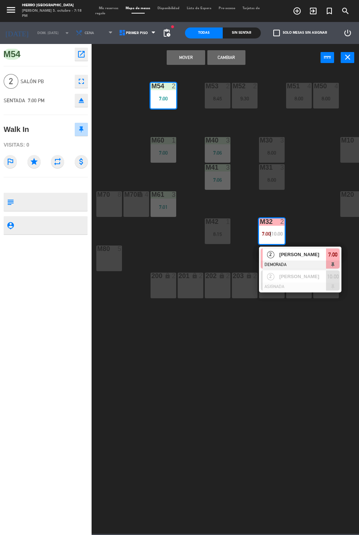
click at [325, 257] on span "[PERSON_NAME]" at bounding box center [303, 255] width 47 height 8
click at [297, 253] on span "[PERSON_NAME]" at bounding box center [303, 255] width 47 height 8
click at [330, 259] on span "7:00" at bounding box center [332, 254] width 9 height 9
click at [336, 251] on span "7:00" at bounding box center [332, 254] width 9 height 9
click at [112, 8] on span "Mis reservas" at bounding box center [108, 8] width 27 height 3
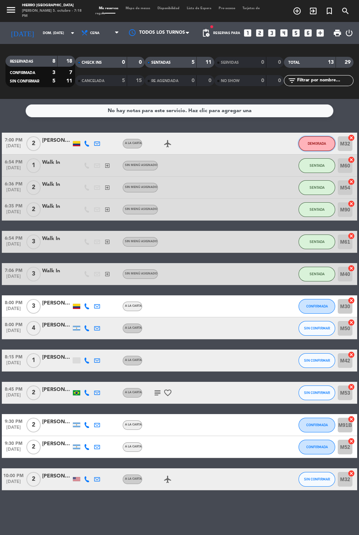
click at [324, 148] on button "DEMORADA" at bounding box center [317, 143] width 37 height 15
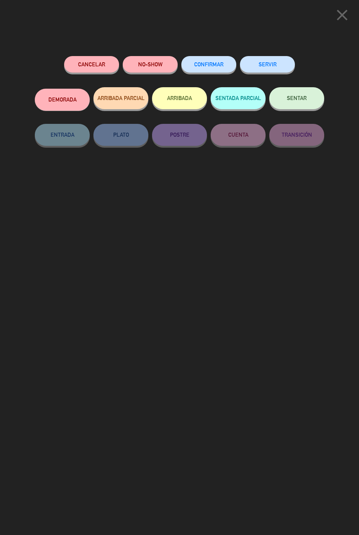
click at [156, 63] on button "NO-SHOW" at bounding box center [150, 64] width 55 height 16
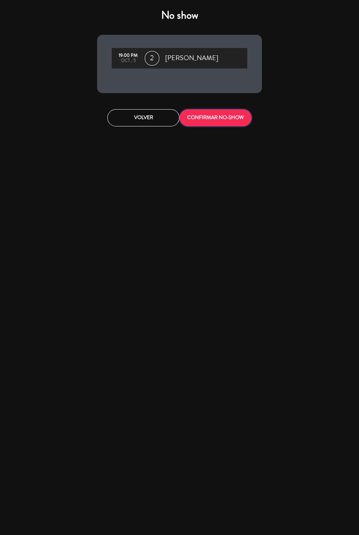
click at [238, 119] on button "CONFIRMAR NO-SHOW" at bounding box center [216, 117] width 72 height 17
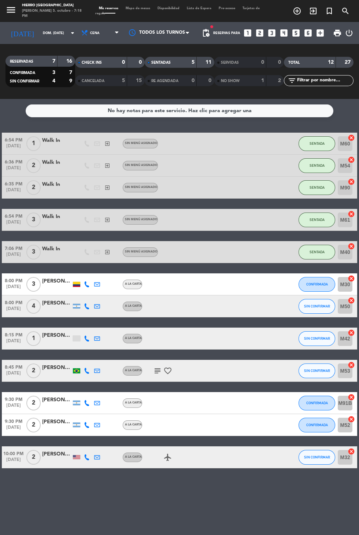
click at [246, 36] on icon "looks_one" at bounding box center [248, 33] width 10 height 10
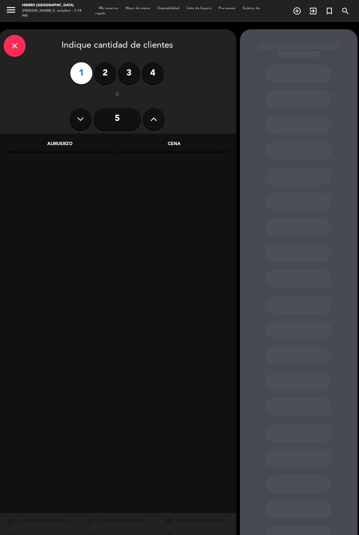
click at [199, 142] on div "Cena" at bounding box center [174, 144] width 113 height 15
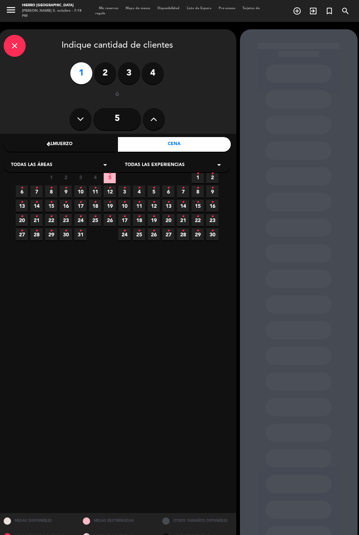
click at [110, 177] on icon "•" at bounding box center [109, 174] width 3 height 12
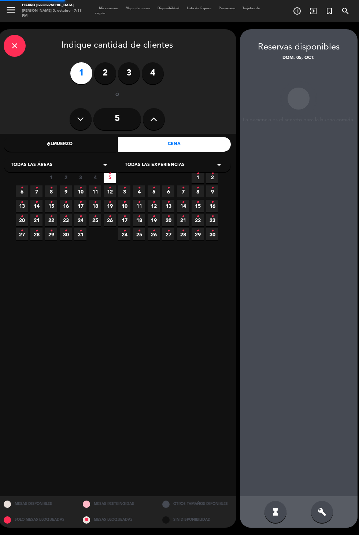
scroll to position [29, 0]
click at [277, 516] on icon "hourglass_full" at bounding box center [275, 512] width 9 height 9
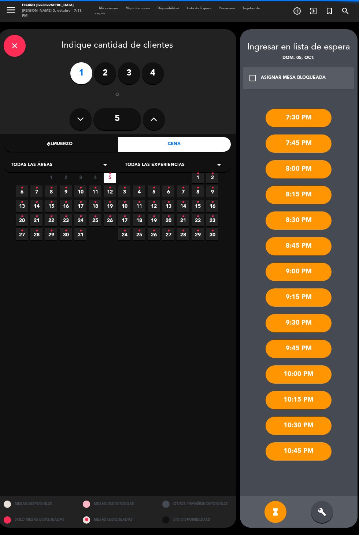
click at [314, 109] on div "7:30 PM" at bounding box center [299, 118] width 66 height 18
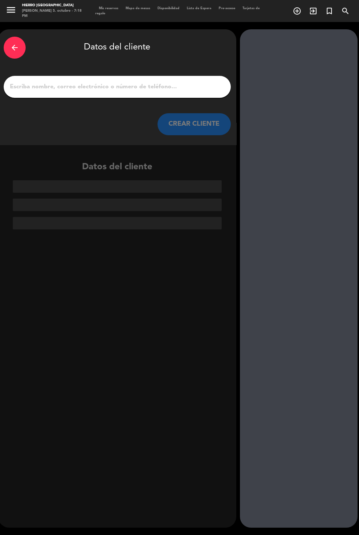
click at [12, 37] on div "arrow_back" at bounding box center [15, 48] width 22 height 22
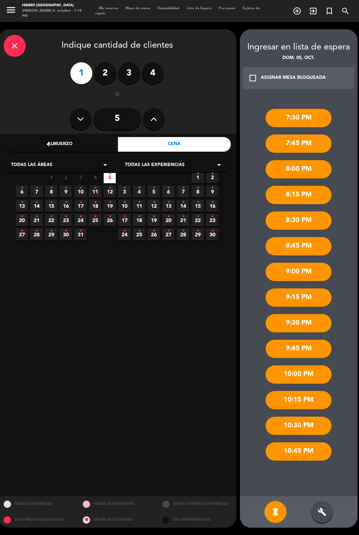
click at [25, 35] on div "close Indique cantidad de clientes" at bounding box center [117, 46] width 227 height 22
click at [19, 35] on div "close" at bounding box center [15, 46] width 22 height 22
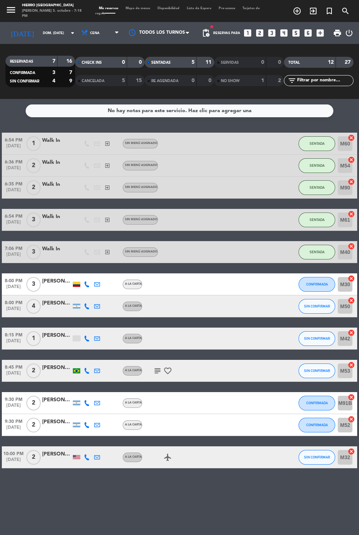
click at [313, 14] on icon "exit_to_app" at bounding box center [313, 11] width 9 height 9
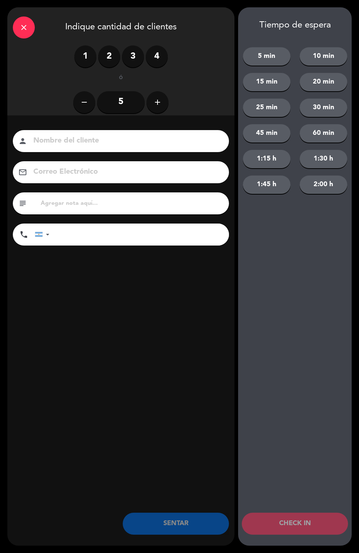
click at [80, 63] on label "1" at bounding box center [85, 56] width 22 height 22
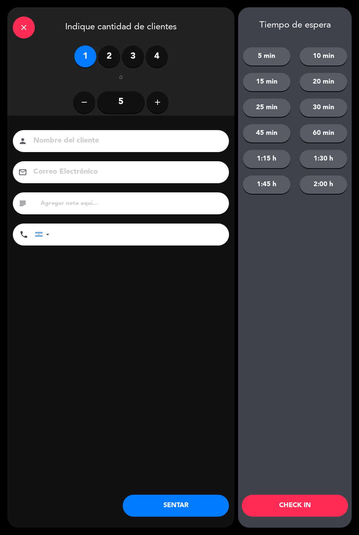
click at [187, 511] on button "SENTAR" at bounding box center [176, 506] width 106 height 22
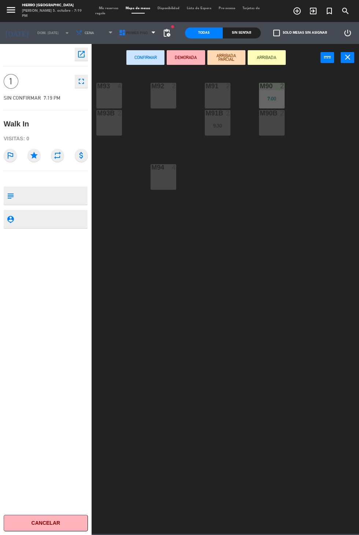
click at [132, 34] on span "Primer Piso" at bounding box center [137, 33] width 22 height 4
click at [143, 69] on ng-component "menu Hierro [GEOGRAPHIC_DATA][PERSON_NAME] 5. octubre - 7:19 PM Mis reservas Ma…" at bounding box center [179, 267] width 359 height 534
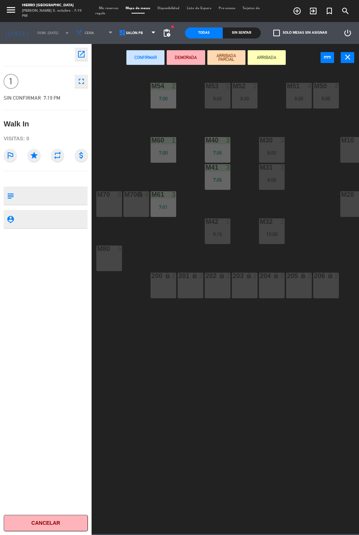
click at [265, 233] on div "10:00" at bounding box center [272, 234] width 26 height 5
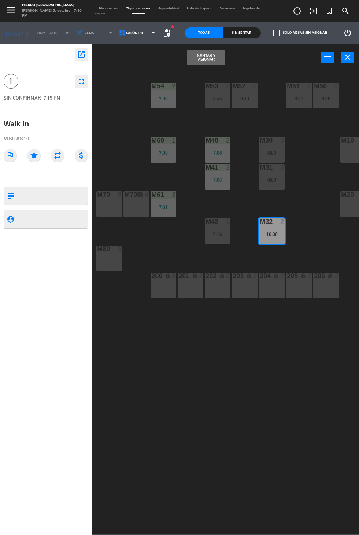
click at [214, 63] on button "Sentar y Asignar" at bounding box center [206, 57] width 38 height 15
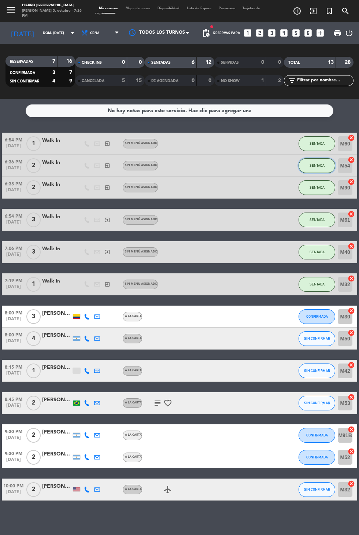
click at [319, 167] on span "SENTADA" at bounding box center [317, 165] width 15 height 4
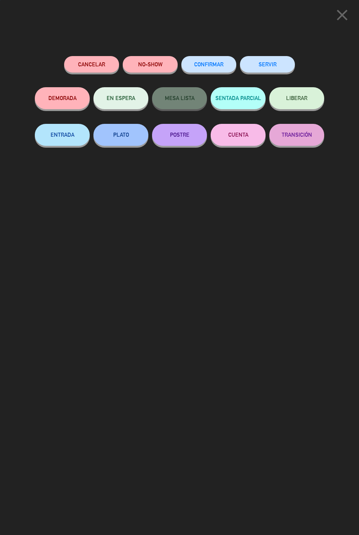
click at [277, 65] on button "SERVIR" at bounding box center [267, 64] width 55 height 16
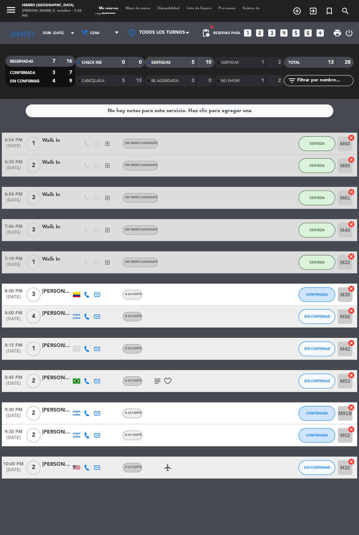
click at [141, 7] on span "Mapa de mesas" at bounding box center [138, 8] width 32 height 3
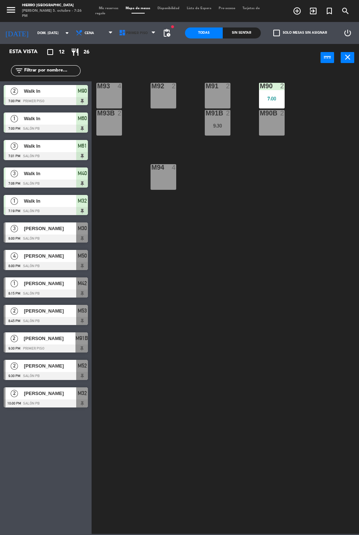
click at [135, 32] on span "Primer Piso" at bounding box center [137, 33] width 22 height 4
click at [141, 71] on ng-component "menu Hierro [GEOGRAPHIC_DATA][PERSON_NAME] 5. octubre - 7:26 PM Mis reservas Ma…" at bounding box center [179, 267] width 359 height 534
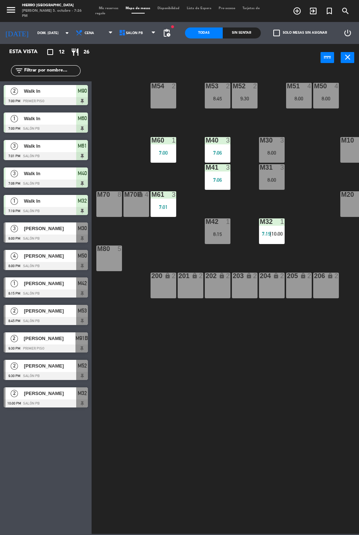
click at [253, 103] on div "M52 2 9:30" at bounding box center [245, 96] width 26 height 26
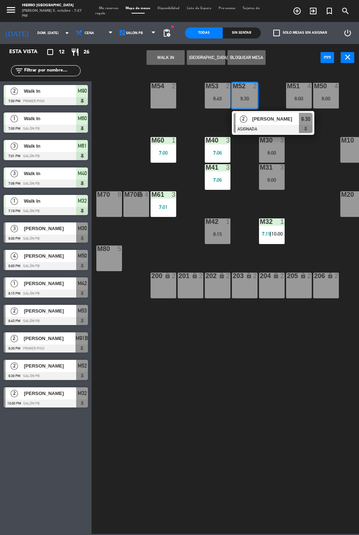
click at [161, 63] on button "WALK IN" at bounding box center [166, 57] width 38 height 15
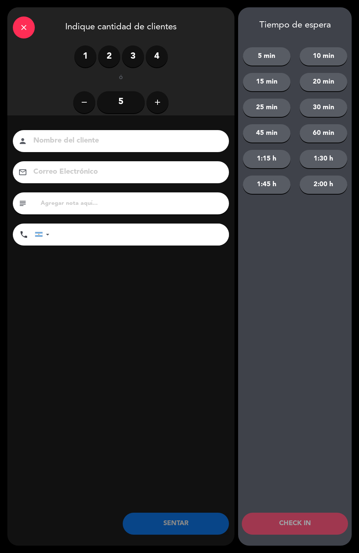
click at [111, 55] on label "2" at bounding box center [109, 56] width 22 height 22
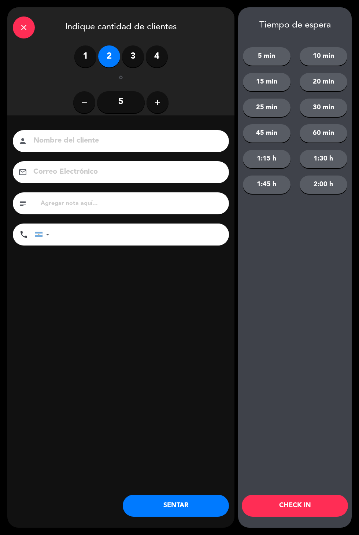
click at [193, 505] on button "SENTAR" at bounding box center [176, 506] width 106 height 22
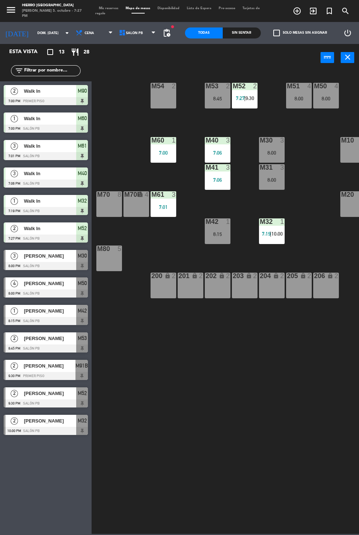
click at [311, 12] on icon "exit_to_app" at bounding box center [313, 11] width 9 height 9
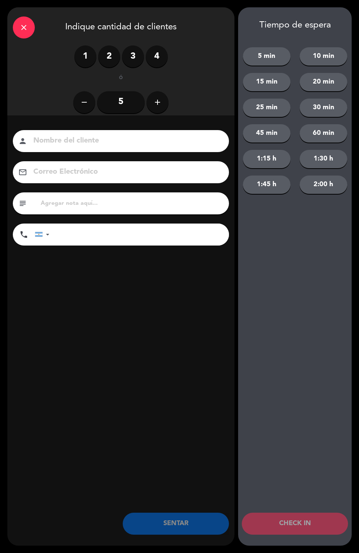
click at [111, 54] on label "2" at bounding box center [109, 56] width 22 height 22
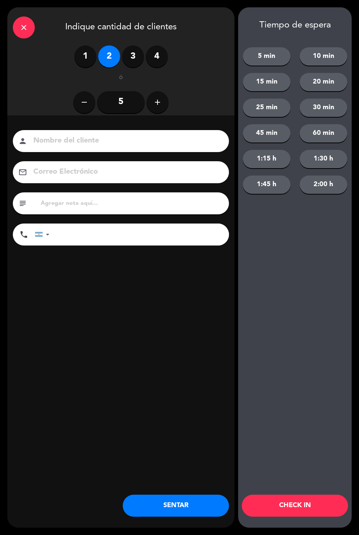
click at [313, 512] on button "CHECK IN" at bounding box center [295, 506] width 106 height 22
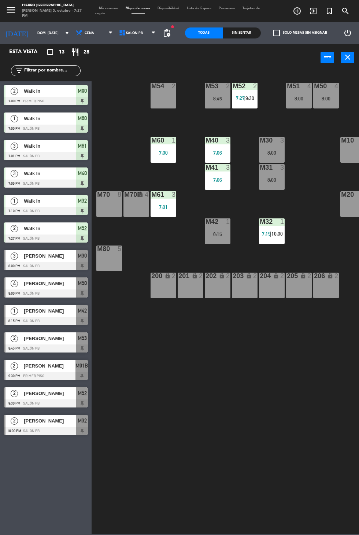
click at [110, 7] on span "Mis reservas" at bounding box center [108, 8] width 27 height 3
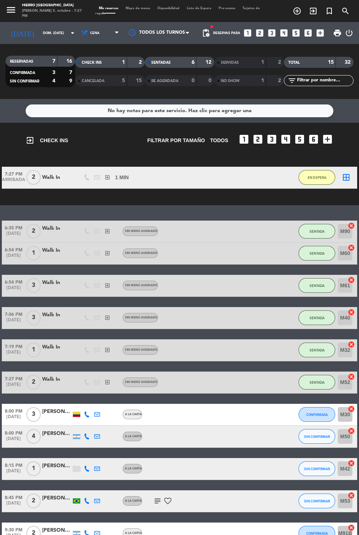
click at [313, 10] on icon "exit_to_app" at bounding box center [313, 11] width 9 height 9
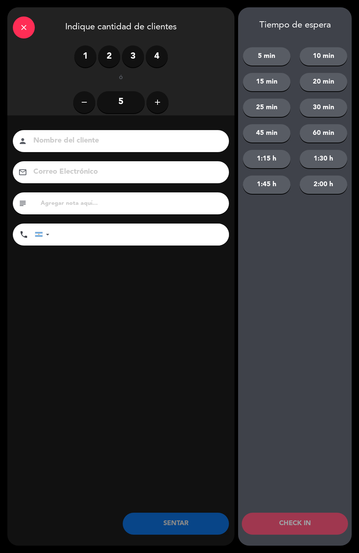
click at [112, 63] on label "2" at bounding box center [109, 56] width 22 height 22
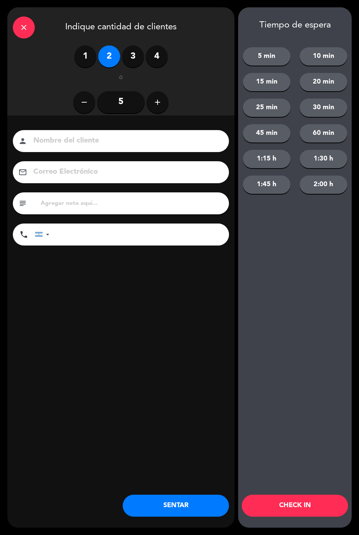
click at [129, 143] on input at bounding box center [126, 141] width 187 height 13
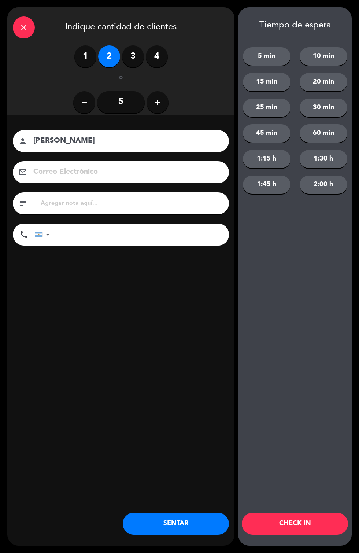
type input "[PERSON_NAME]"
click at [333, 57] on button "10 min" at bounding box center [324, 56] width 48 height 18
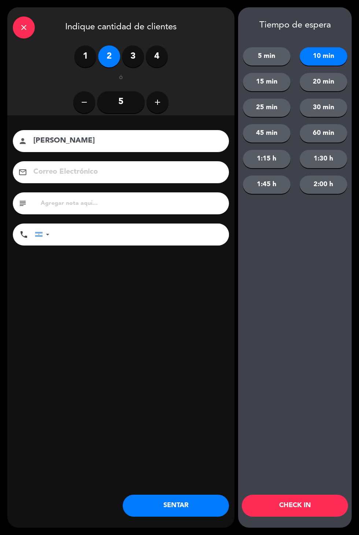
click at [275, 88] on button "15 min" at bounding box center [267, 82] width 48 height 18
click at [310, 507] on button "CHECK IN" at bounding box center [295, 506] width 106 height 22
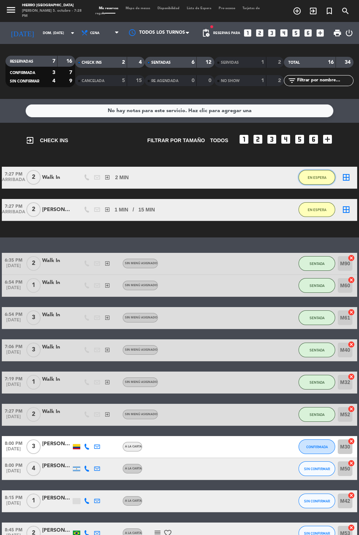
click at [321, 177] on span "EN ESPERA" at bounding box center [317, 178] width 19 height 4
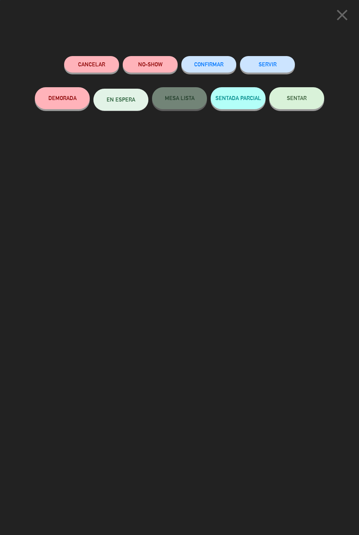
click at [285, 59] on button "SERVIR" at bounding box center [267, 64] width 55 height 16
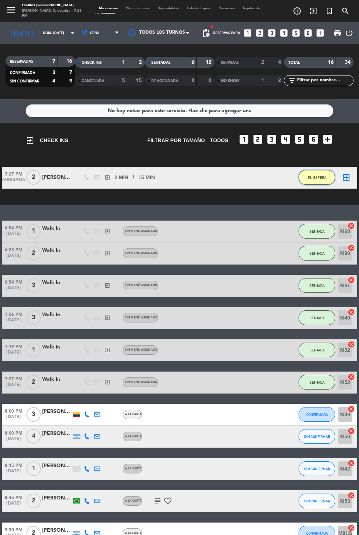
click at [322, 179] on span "EN ESPERA" at bounding box center [317, 178] width 19 height 4
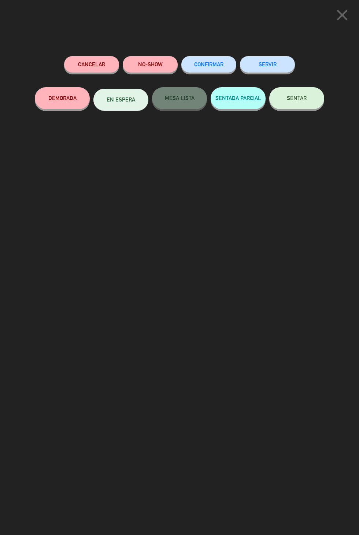
click at [272, 67] on button "SERVIR" at bounding box center [267, 64] width 55 height 16
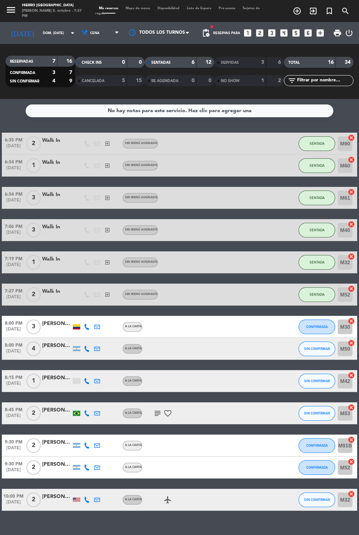
click at [156, 412] on icon "subject" at bounding box center [157, 413] width 9 height 9
click at [139, 8] on span "Mapa de mesas" at bounding box center [138, 8] width 32 height 3
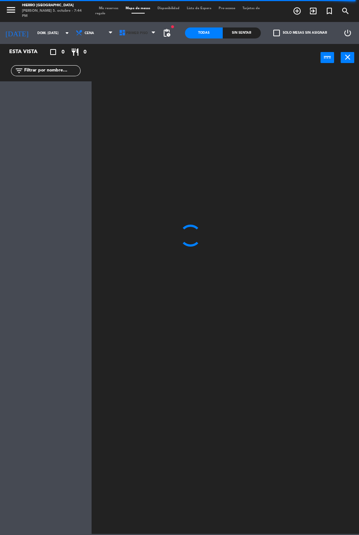
click at [132, 40] on span "Primer Piso" at bounding box center [138, 33] width 43 height 16
